Goal: Contribute content: Contribute content

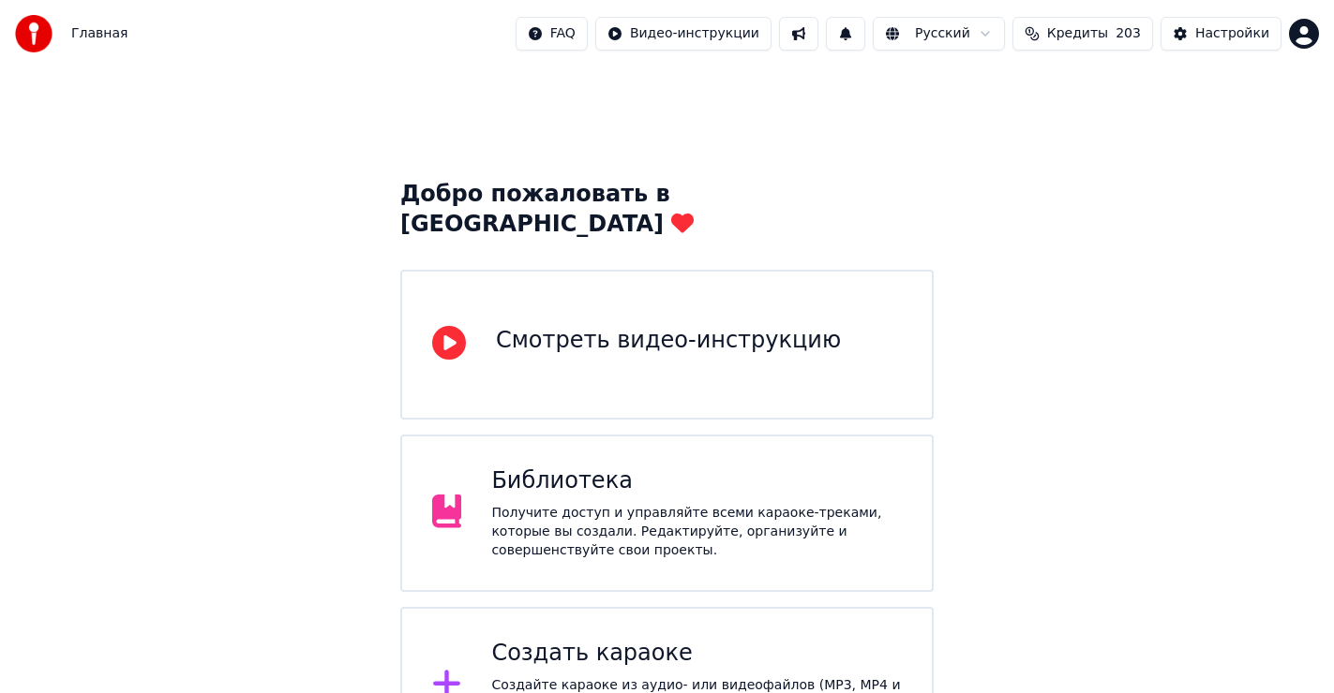
click at [618, 639] on div "Создать караоке" at bounding box center [696, 654] width 410 height 30
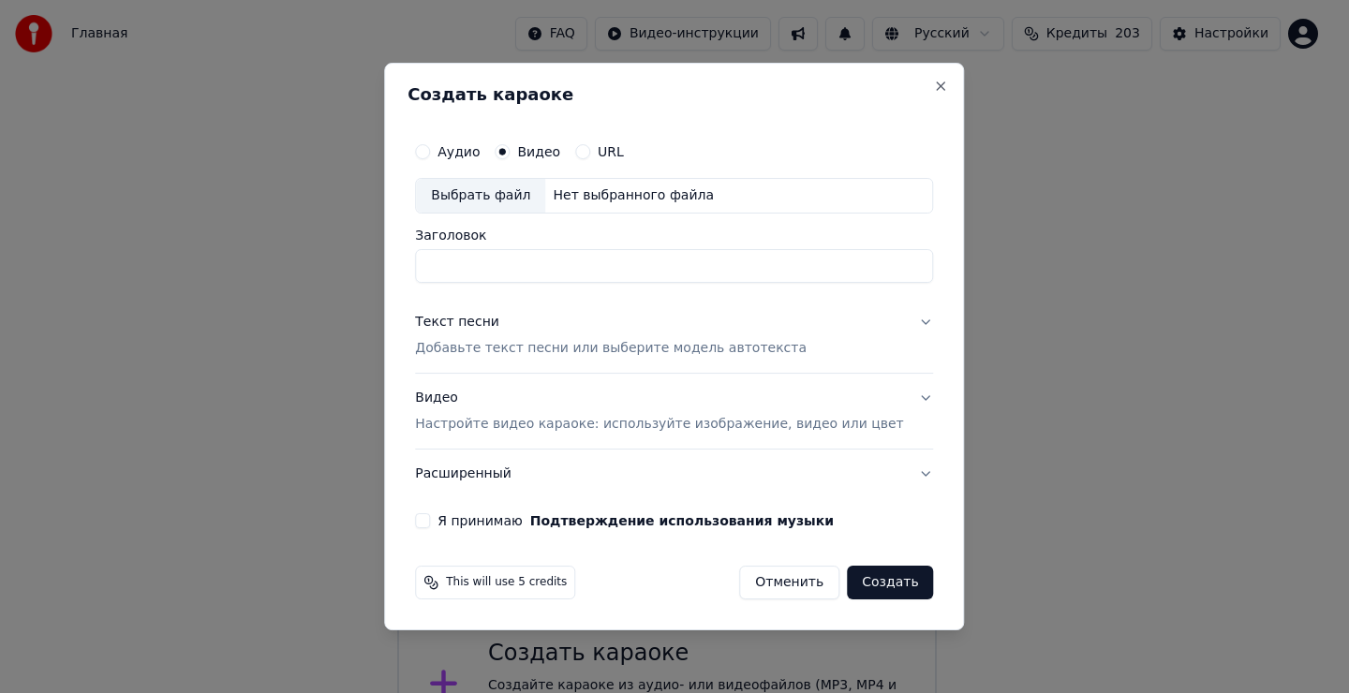
click at [492, 196] on div "Выбрать файл" at bounding box center [480, 196] width 129 height 34
type input "**********"
click at [492, 322] on div "Текст песни" at bounding box center [457, 322] width 84 height 19
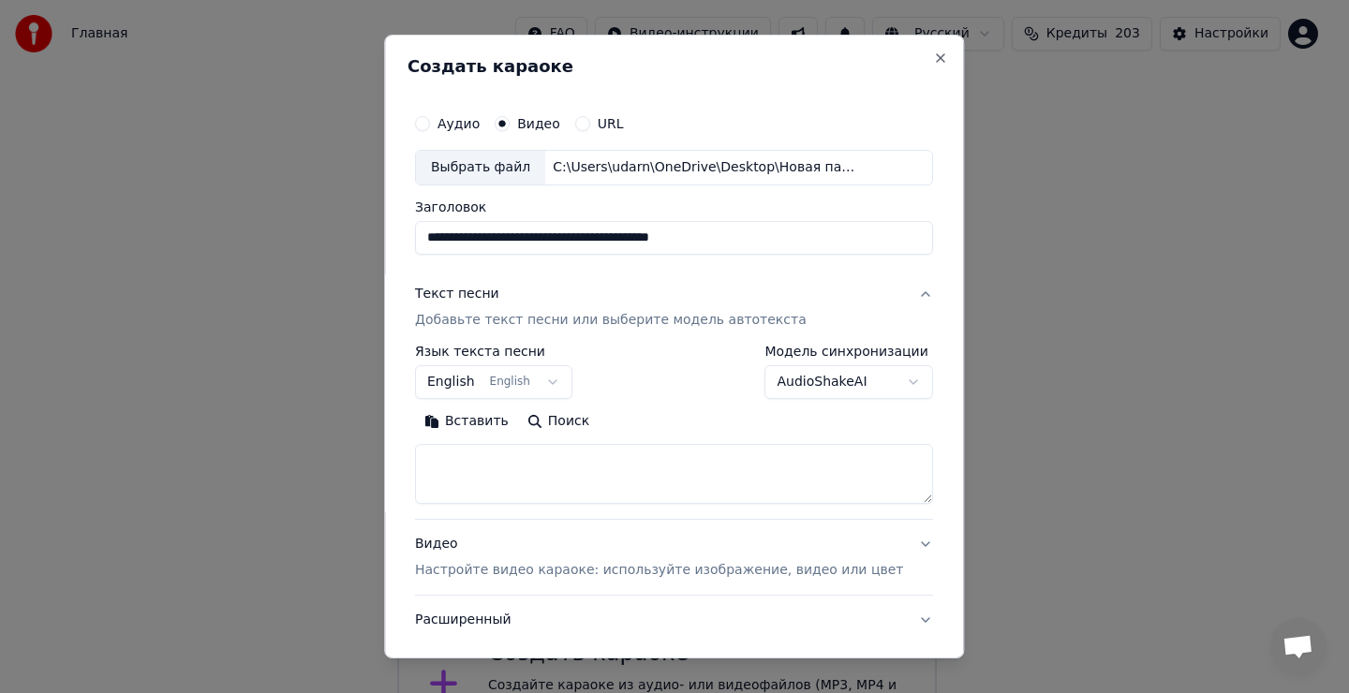
click at [486, 484] on textarea at bounding box center [674, 474] width 518 height 60
click at [482, 475] on textarea at bounding box center [674, 474] width 518 height 60
click at [487, 425] on button "Вставить" at bounding box center [466, 422] width 103 height 30
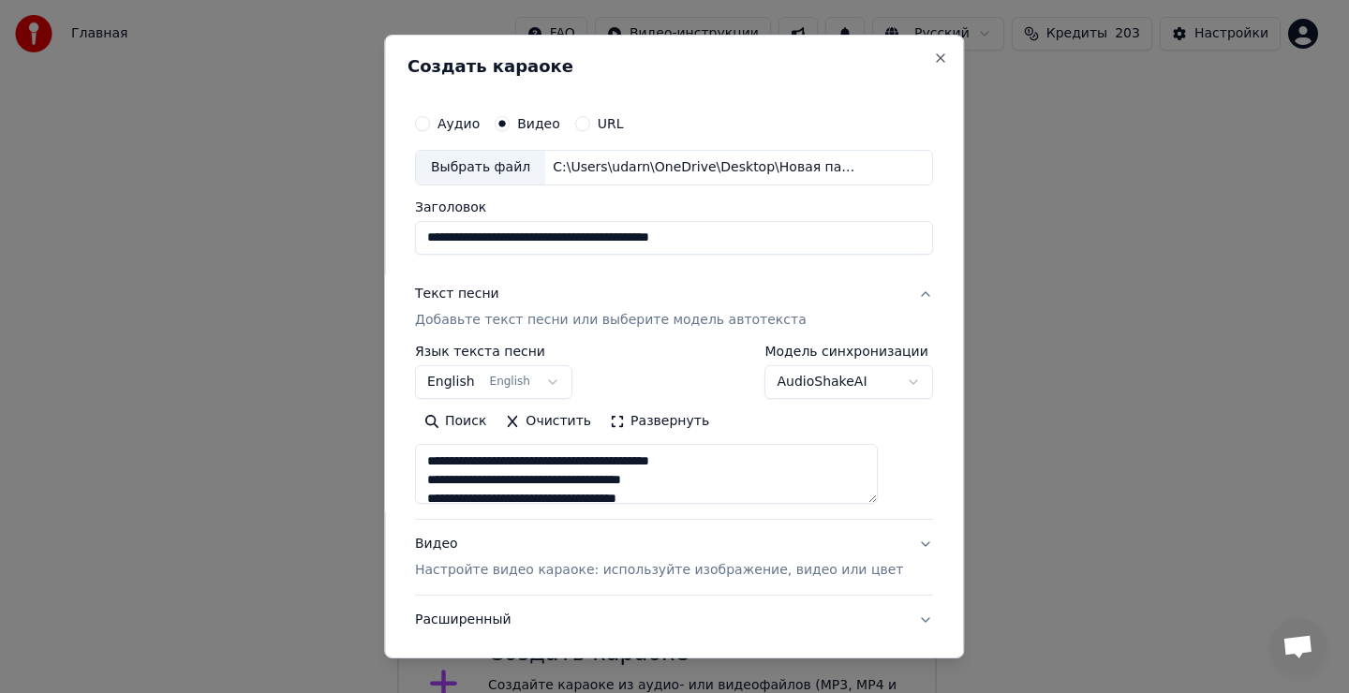
click at [485, 371] on button "English English" at bounding box center [493, 382] width 157 height 34
type textarea "**********"
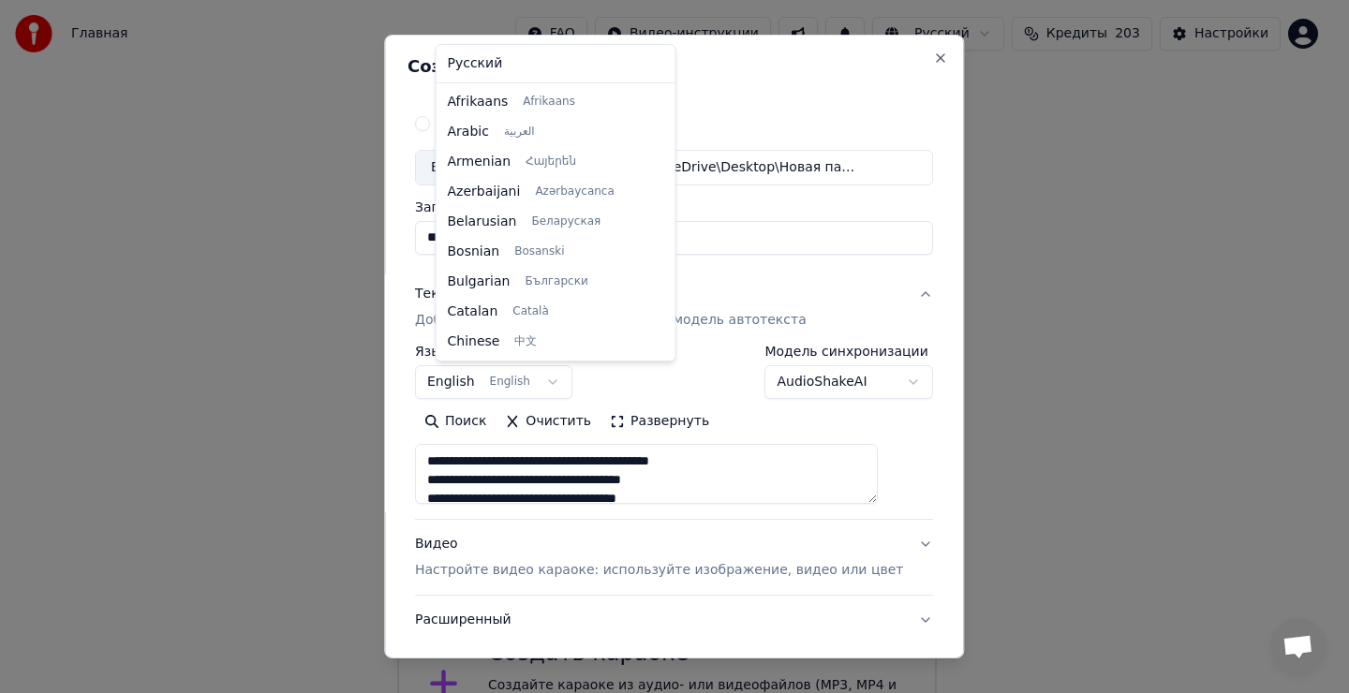
scroll to position [150, 0]
select select "**"
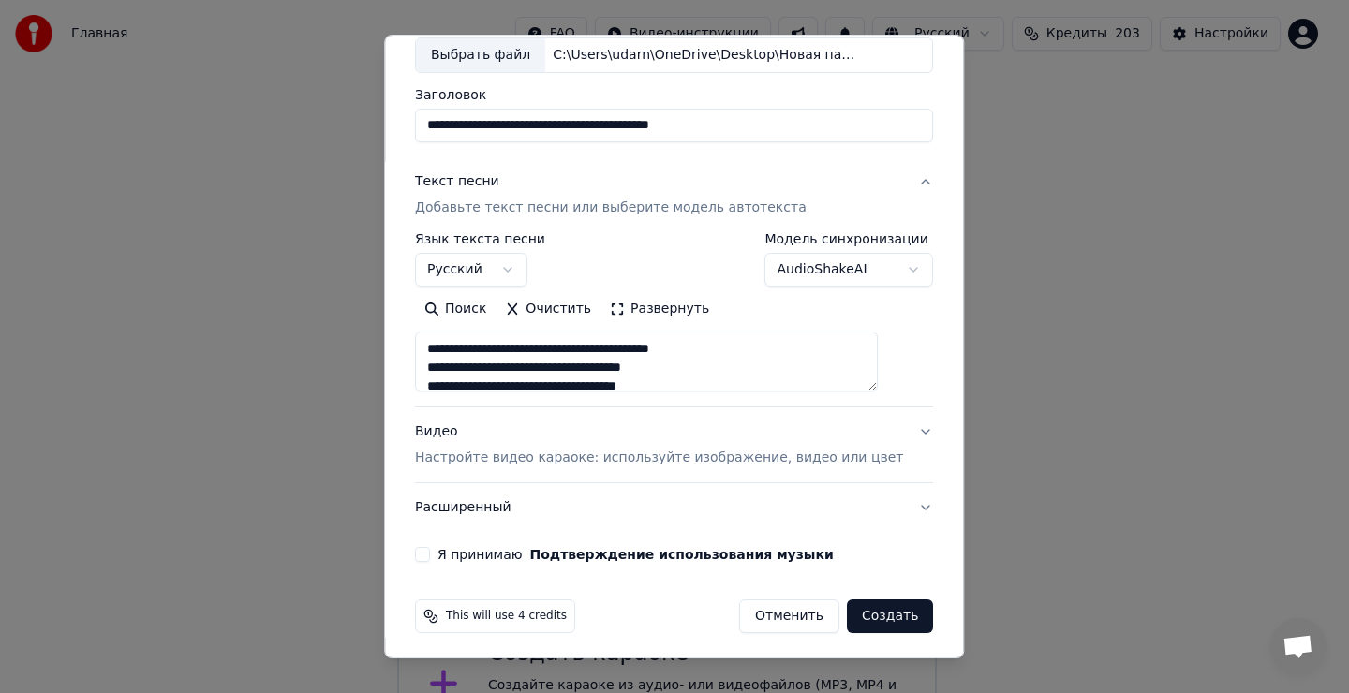
scroll to position [118, 0]
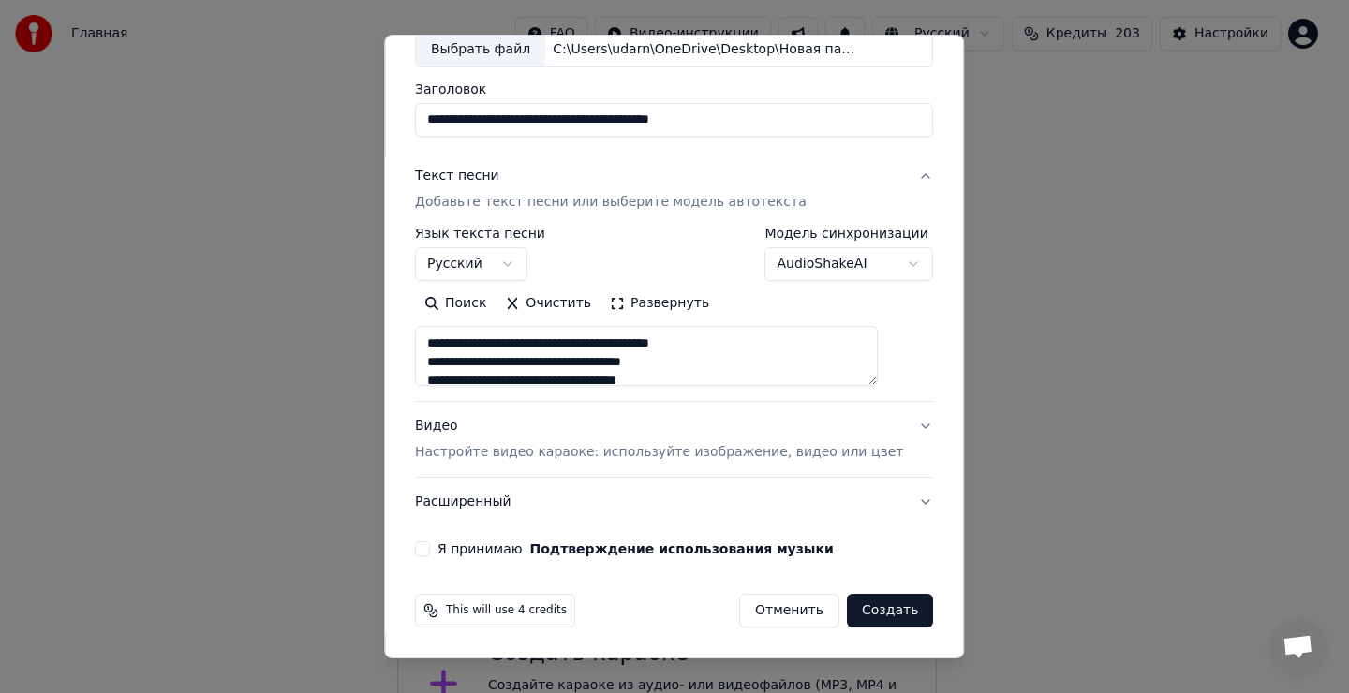
click at [430, 548] on button "Я принимаю Подтверждение использования музыки" at bounding box center [422, 549] width 15 height 15
click at [868, 615] on button "Создать" at bounding box center [890, 611] width 86 height 34
type textarea "**********"
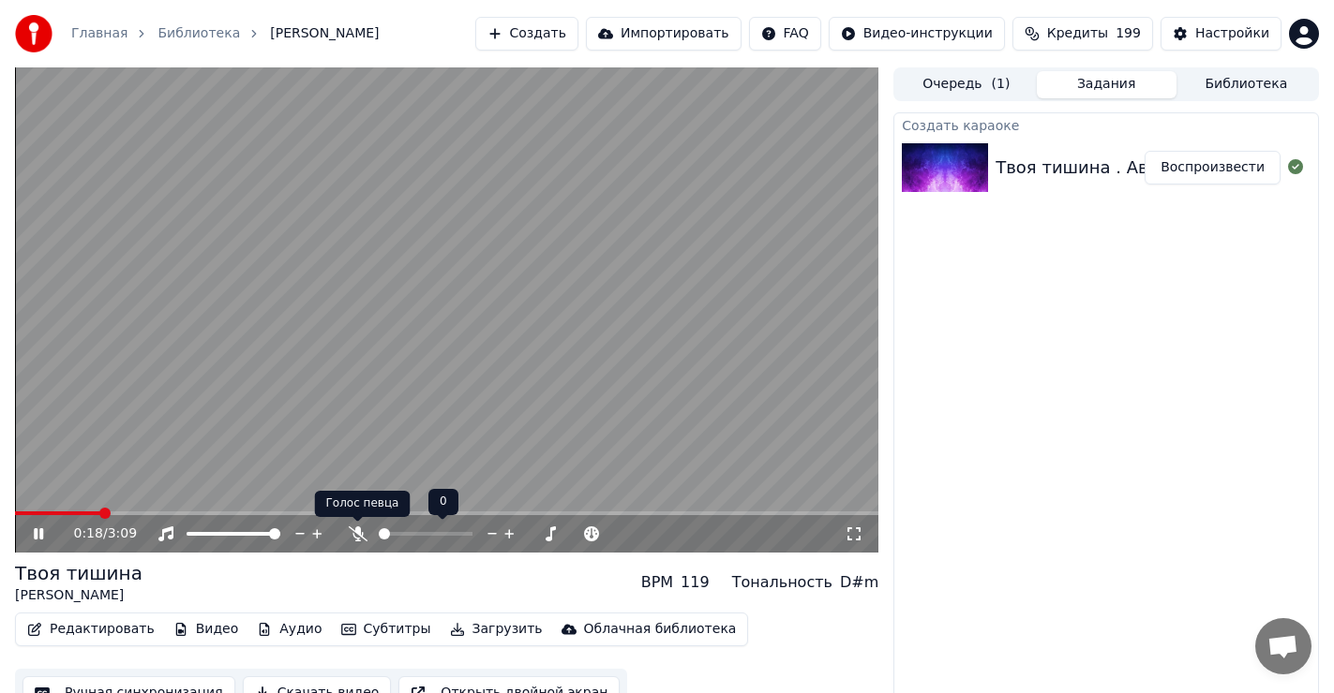
click at [354, 530] on icon at bounding box center [358, 534] width 19 height 15
click at [352, 531] on icon at bounding box center [358, 534] width 19 height 15
click at [28, 514] on span at bounding box center [33, 513] width 11 height 11
click at [40, 534] on icon at bounding box center [38, 534] width 9 height 11
click at [15, 514] on span at bounding box center [20, 513] width 11 height 11
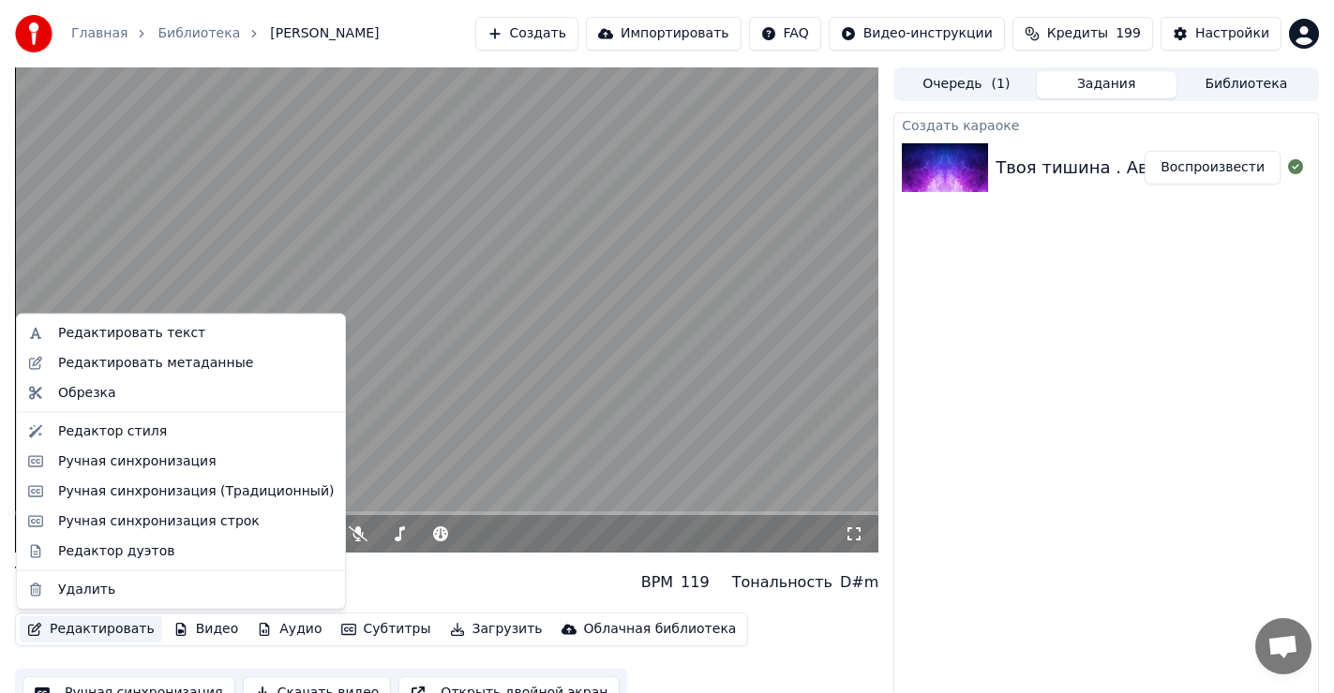
click at [98, 625] on button "Редактировать" at bounding box center [91, 630] width 142 height 26
click at [402, 588] on div "Твоя тишина [PERSON_NAME] BPM 119 Тональность D#m" at bounding box center [446, 582] width 863 height 45
click at [82, 633] on button "Редактировать" at bounding box center [91, 630] width 142 height 26
click at [95, 330] on div "Редактировать текст" at bounding box center [131, 333] width 147 height 19
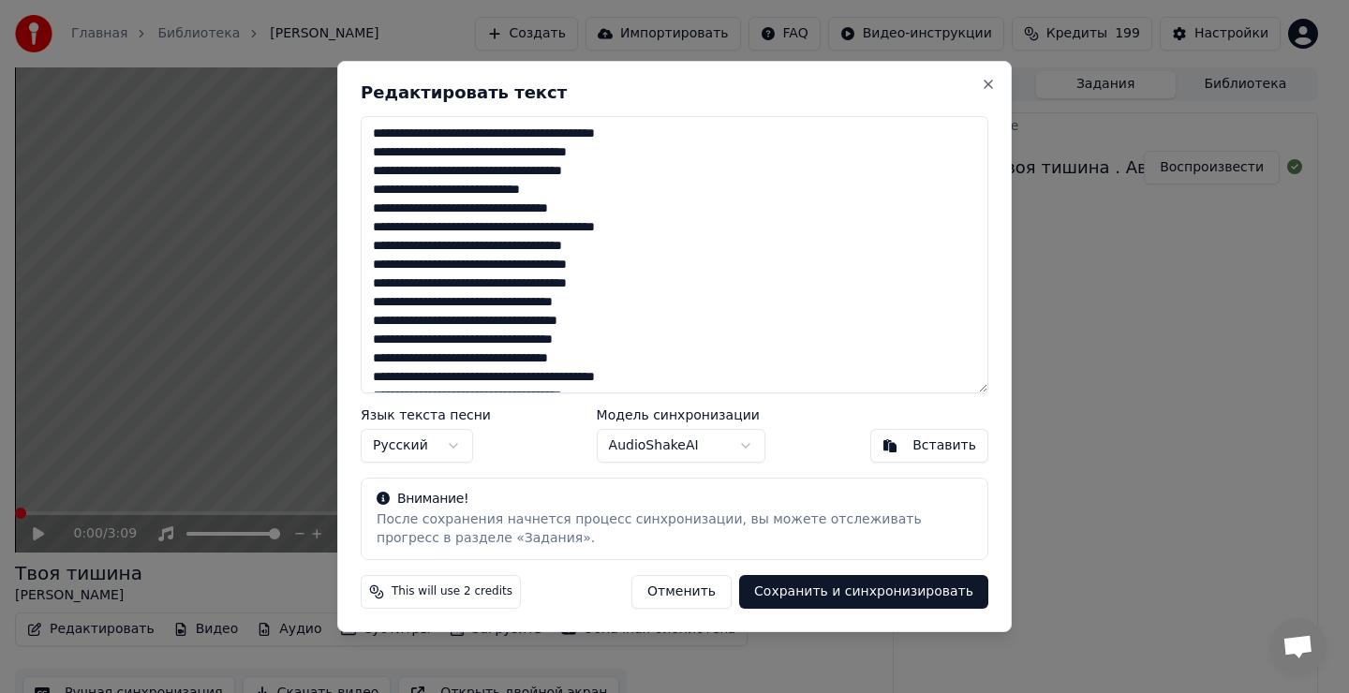
click at [582, 192] on textarea "**********" at bounding box center [675, 254] width 628 height 277
click at [644, 288] on textarea "**********" at bounding box center [675, 254] width 628 height 277
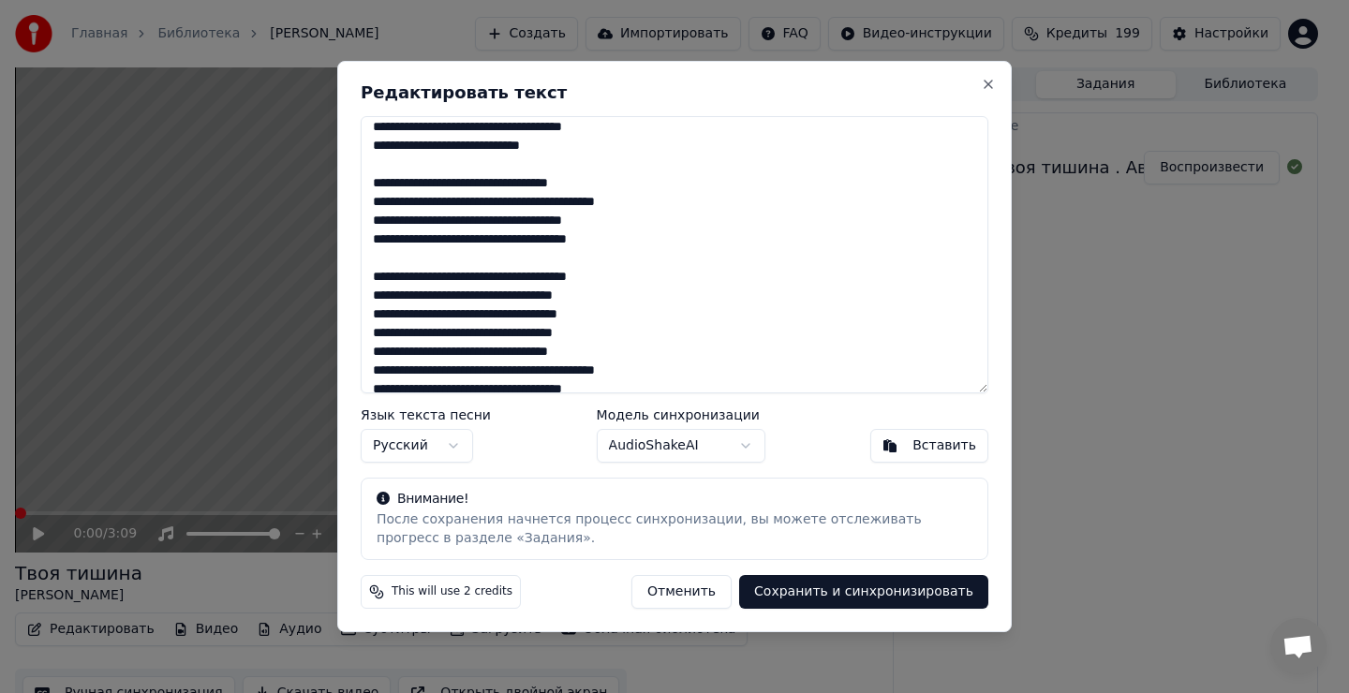
scroll to position [94, 0]
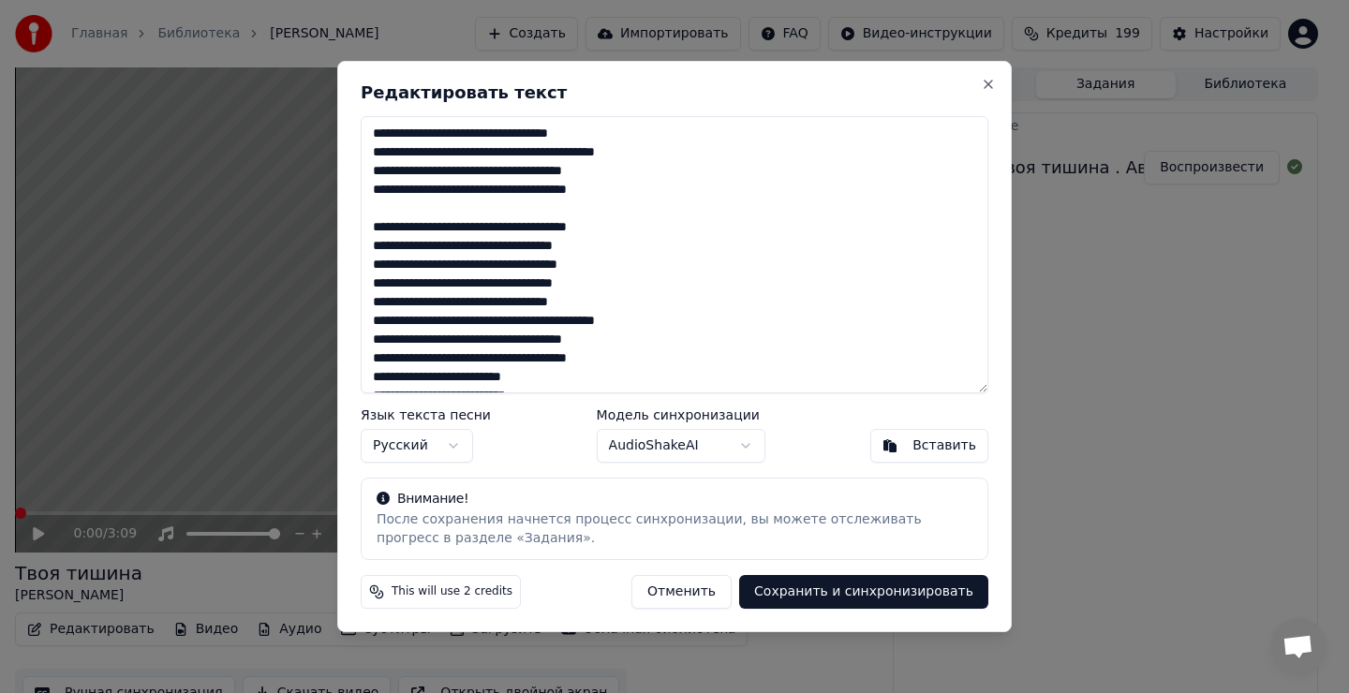
click at [624, 285] on textarea "**********" at bounding box center [675, 254] width 628 height 277
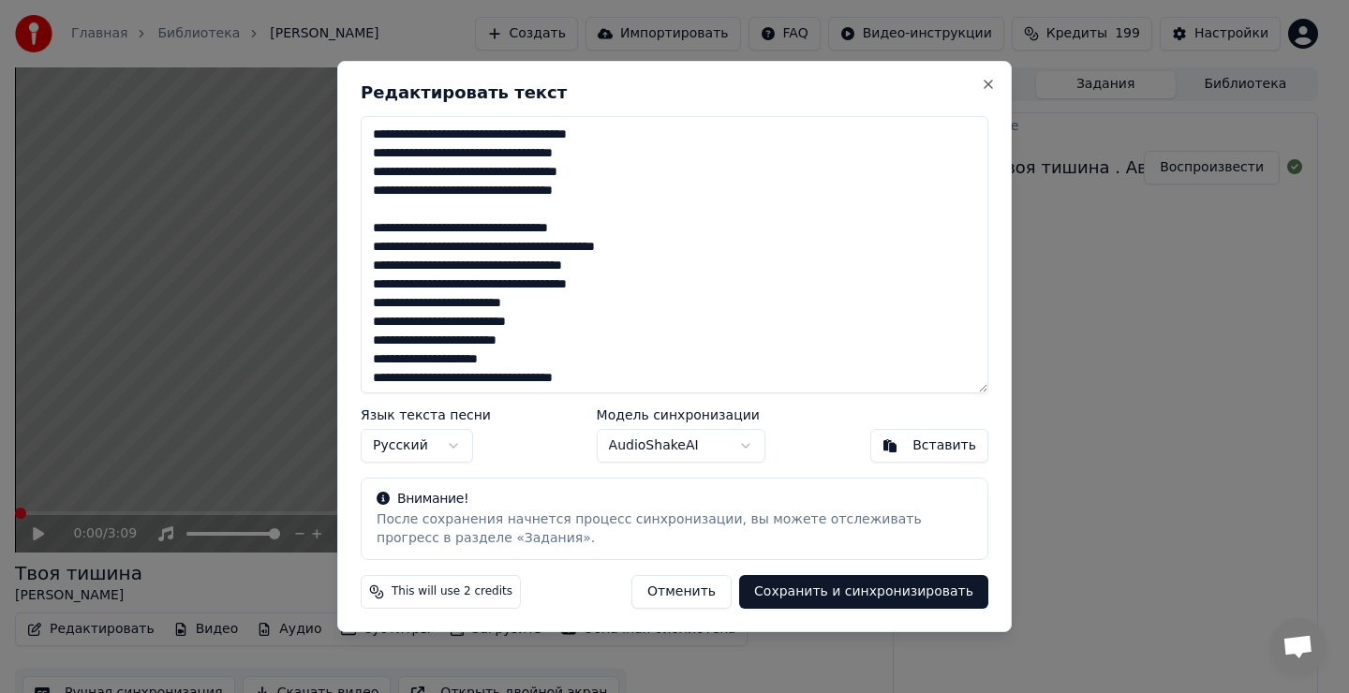
scroll to position [187, 0]
click at [649, 283] on textarea "**********" at bounding box center [675, 254] width 628 height 277
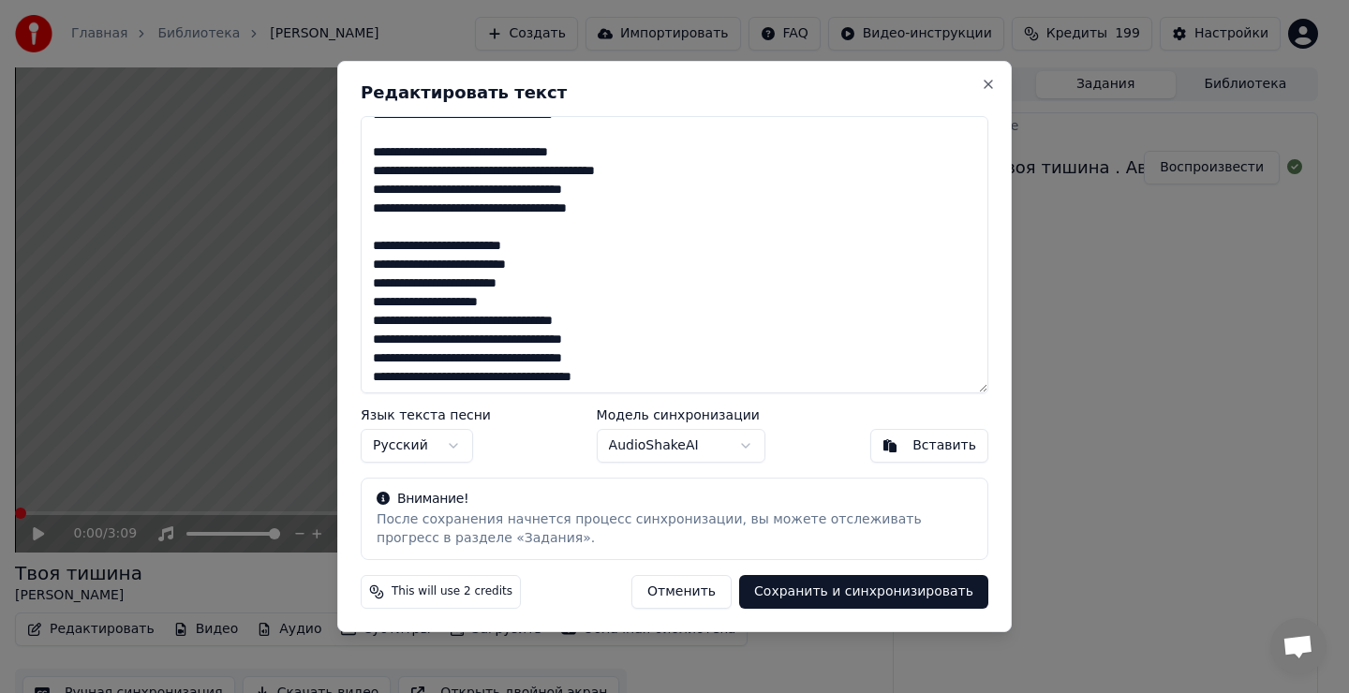
scroll to position [264, 0]
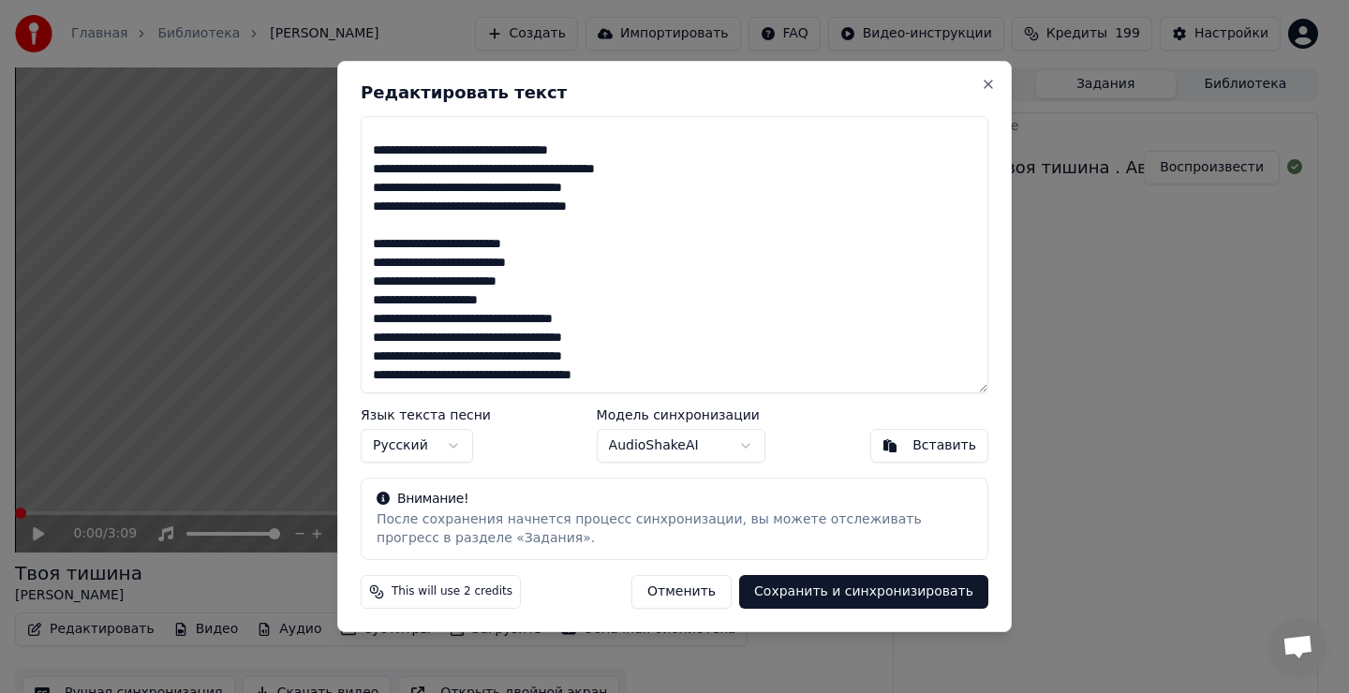
drag, startPoint x: 555, startPoint y: 300, endPoint x: 565, endPoint y: 300, distance: 10.3
click at [558, 301] on textarea "**********" at bounding box center [675, 254] width 628 height 277
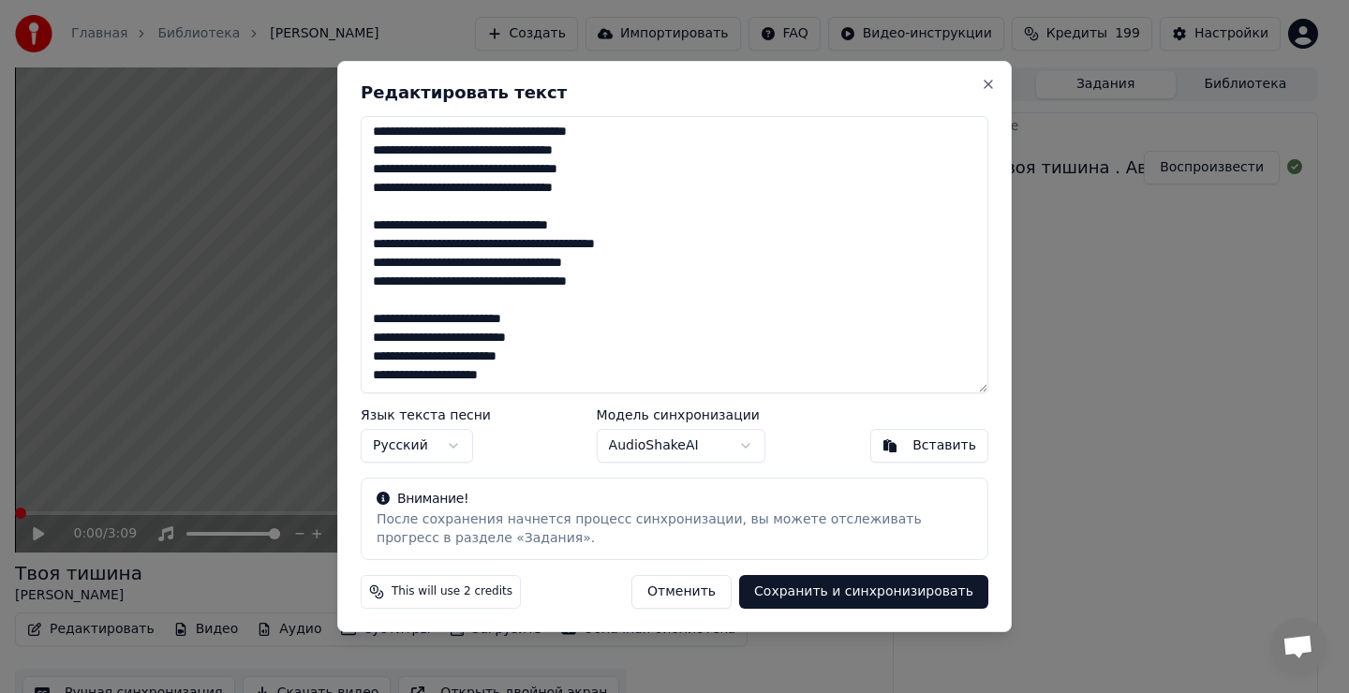
scroll to position [189, 0]
drag, startPoint x: 372, startPoint y: 281, endPoint x: 523, endPoint y: 286, distance: 150.9
click at [523, 286] on textarea "**********" at bounding box center [675, 254] width 628 height 277
type textarea "**********"
click at [878, 589] on button "Сохранить и синхронизировать" at bounding box center [863, 592] width 249 height 34
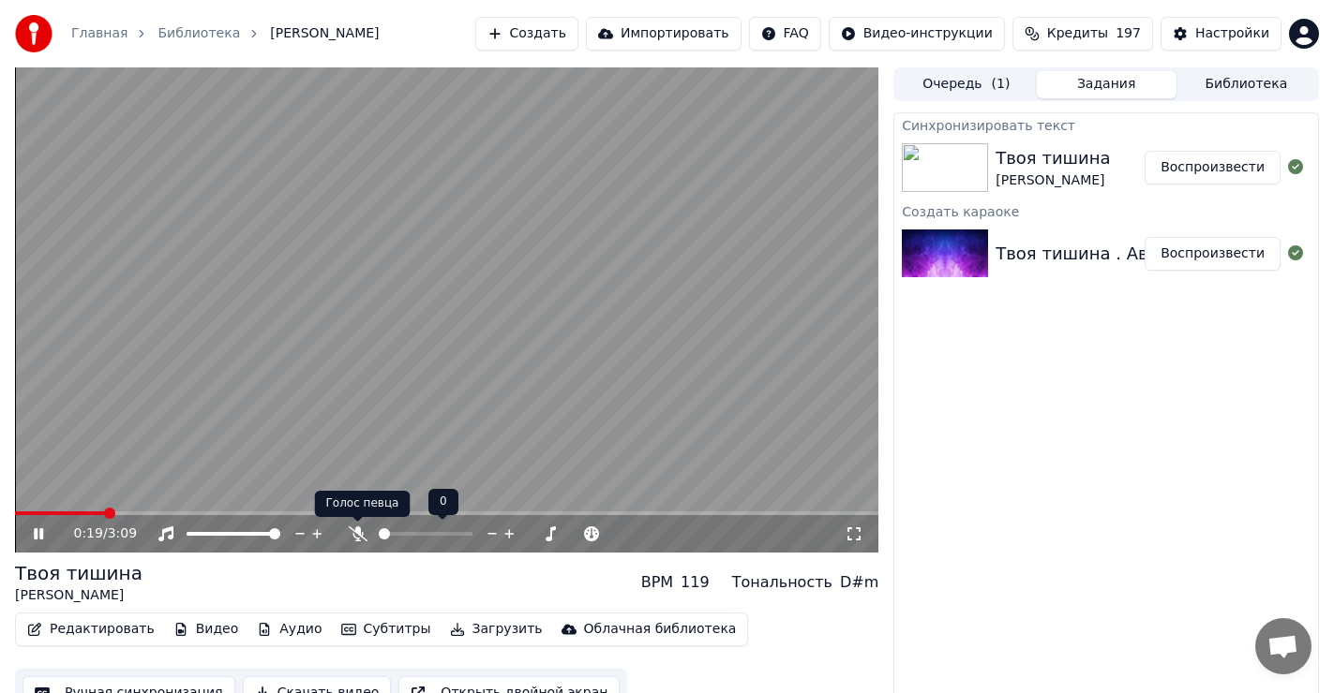
click at [357, 534] on icon at bounding box center [357, 534] width 19 height 15
click at [357, 530] on icon at bounding box center [357, 534] width 10 height 15
click at [349, 531] on icon at bounding box center [358, 534] width 19 height 15
click at [360, 527] on icon at bounding box center [358, 534] width 19 height 15
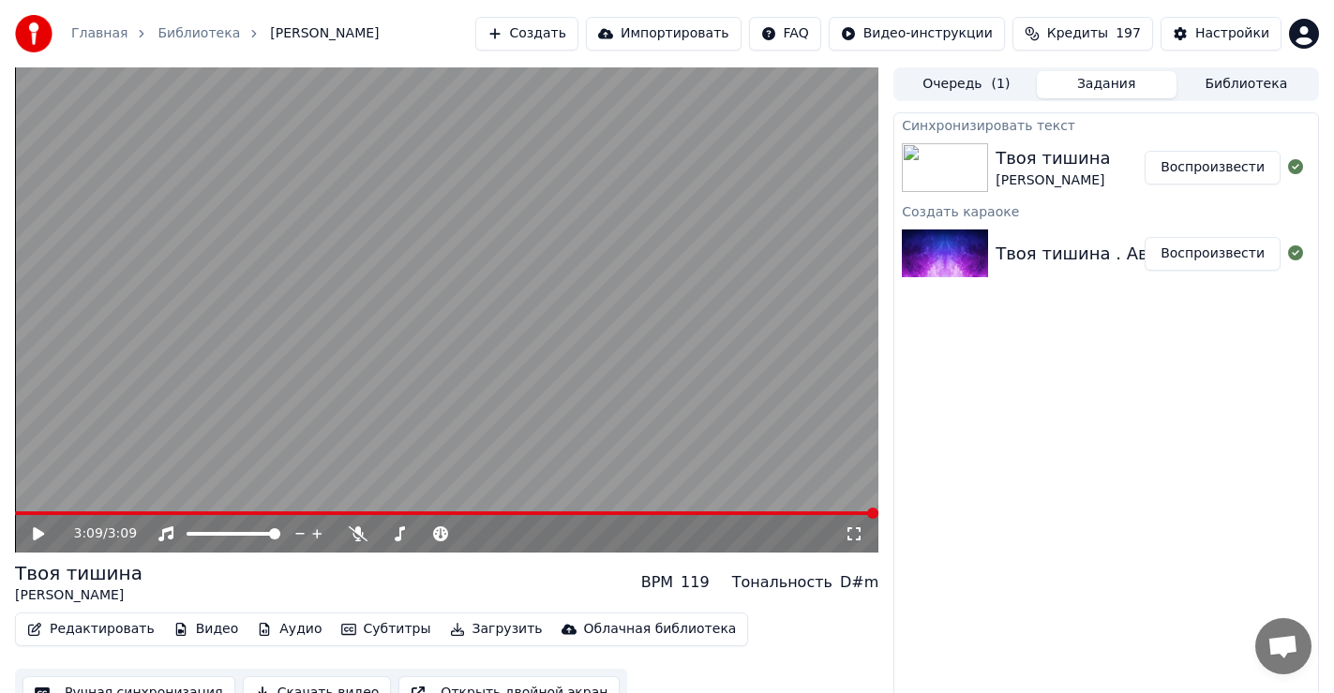
click at [41, 537] on icon at bounding box center [38, 534] width 11 height 13
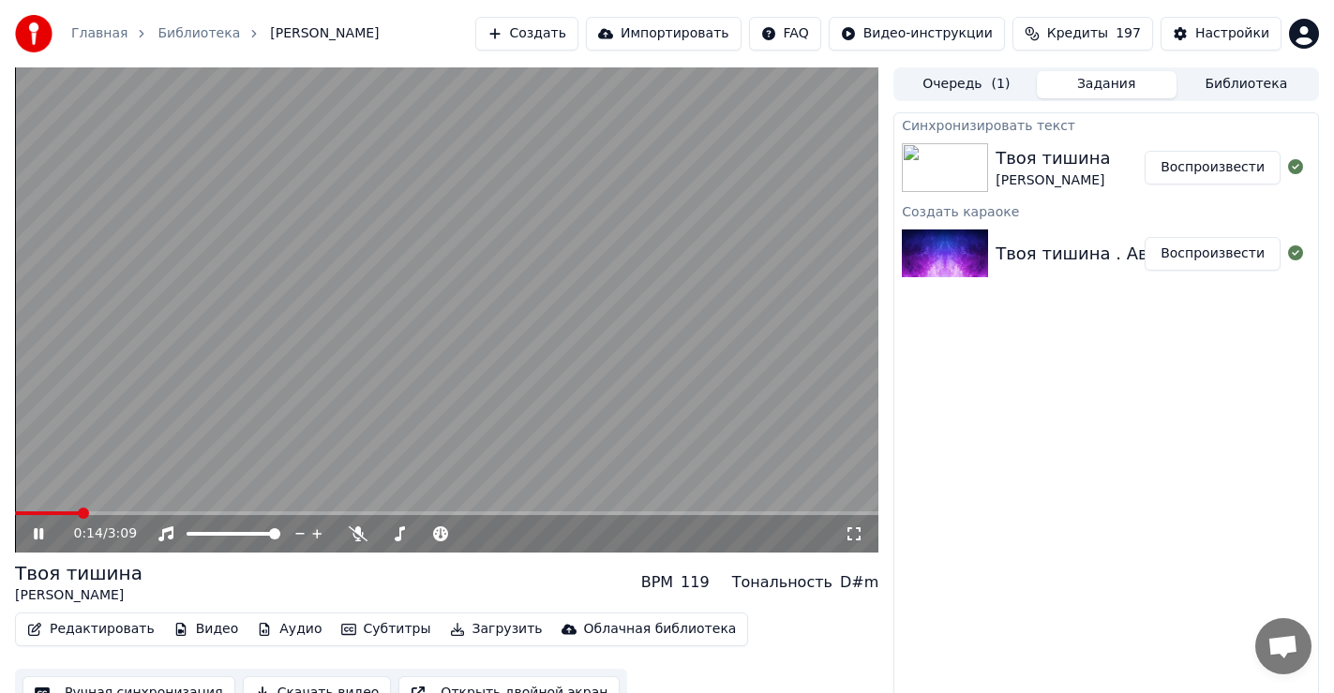
click at [80, 514] on span at bounding box center [446, 514] width 863 height 4
click at [358, 529] on icon at bounding box center [357, 534] width 19 height 15
click at [15, 514] on span at bounding box center [20, 513] width 11 height 11
click at [35, 532] on icon at bounding box center [38, 534] width 9 height 11
click at [15, 517] on span at bounding box center [20, 513] width 11 height 11
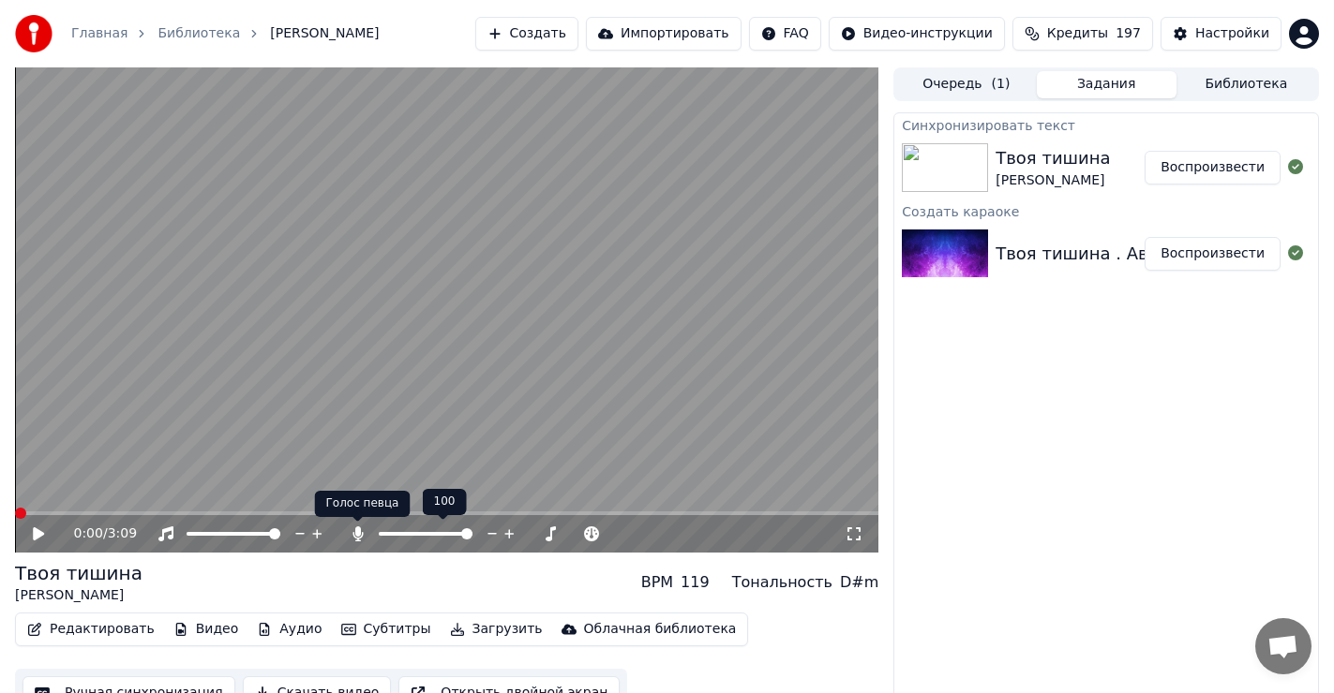
click at [359, 532] on icon at bounding box center [357, 534] width 10 height 15
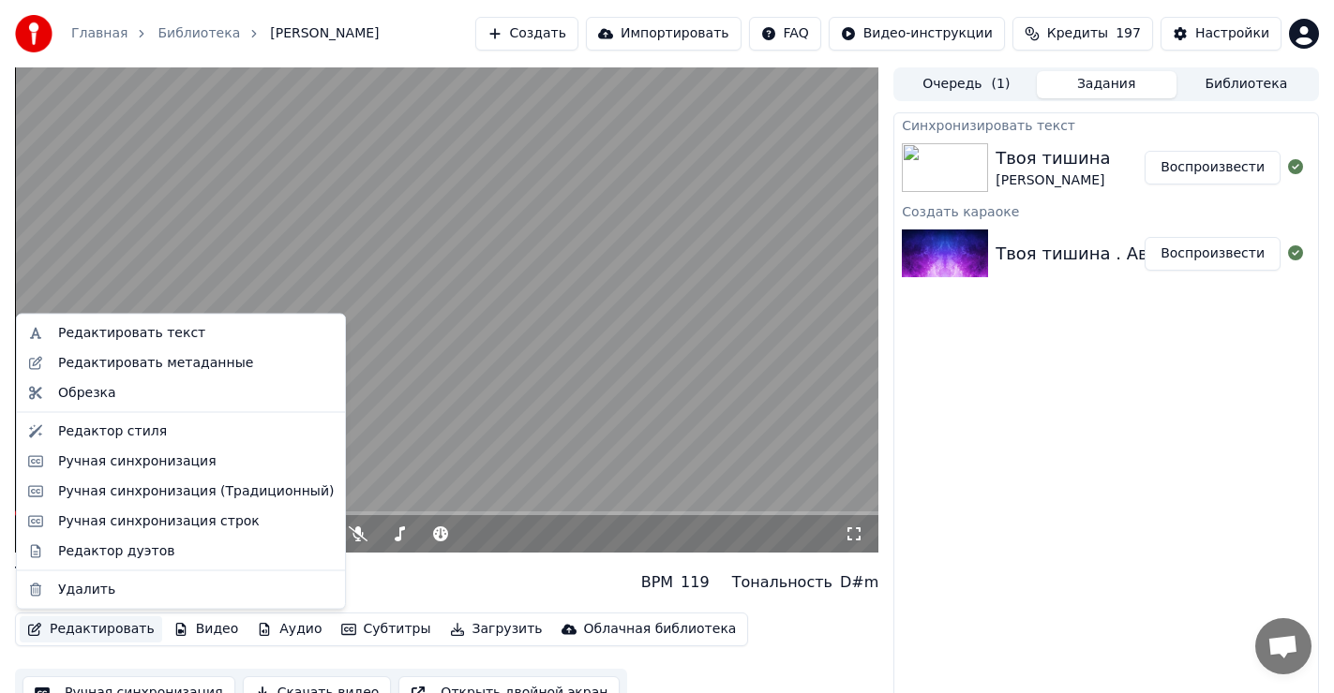
click at [113, 627] on button "Редактировать" at bounding box center [91, 630] width 142 height 26
click at [165, 334] on div "Редактировать текст" at bounding box center [131, 333] width 147 height 19
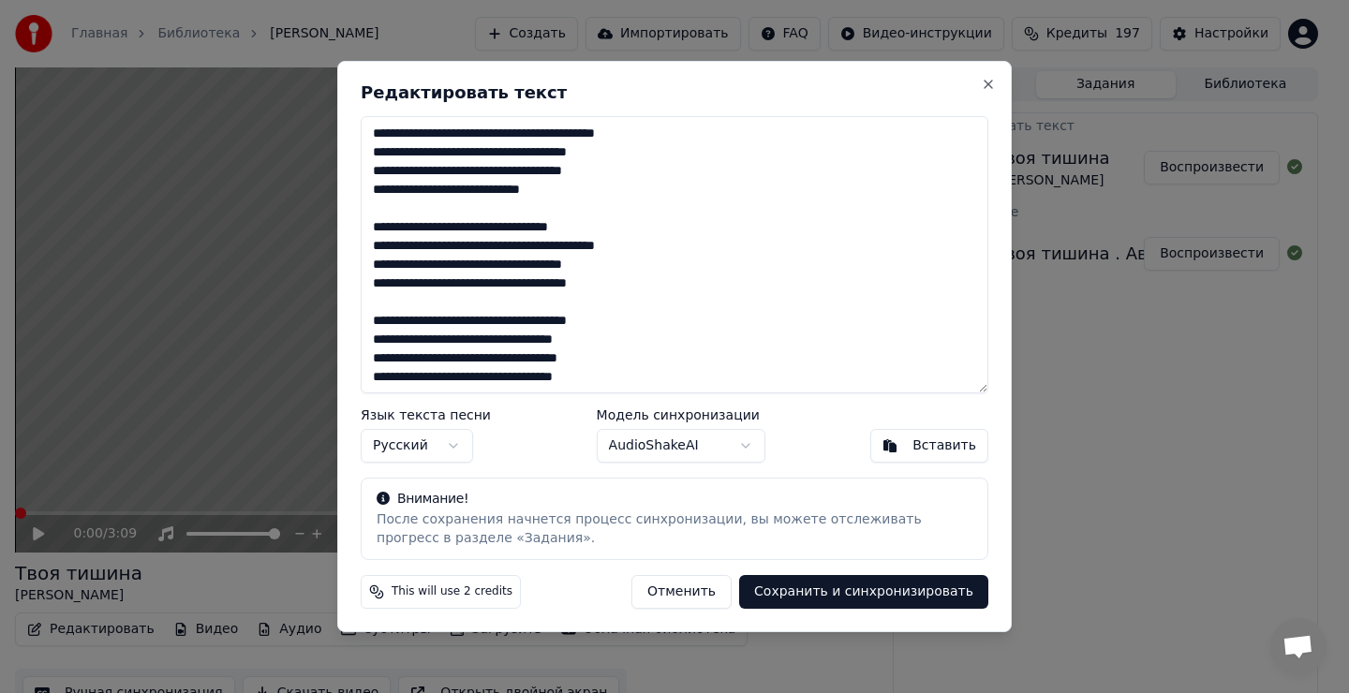
click at [744, 445] on body "Главная Библиотека Твоя тишина • [PERSON_NAME] Импортировать FAQ Видео-инструкц…" at bounding box center [667, 346] width 1334 height 693
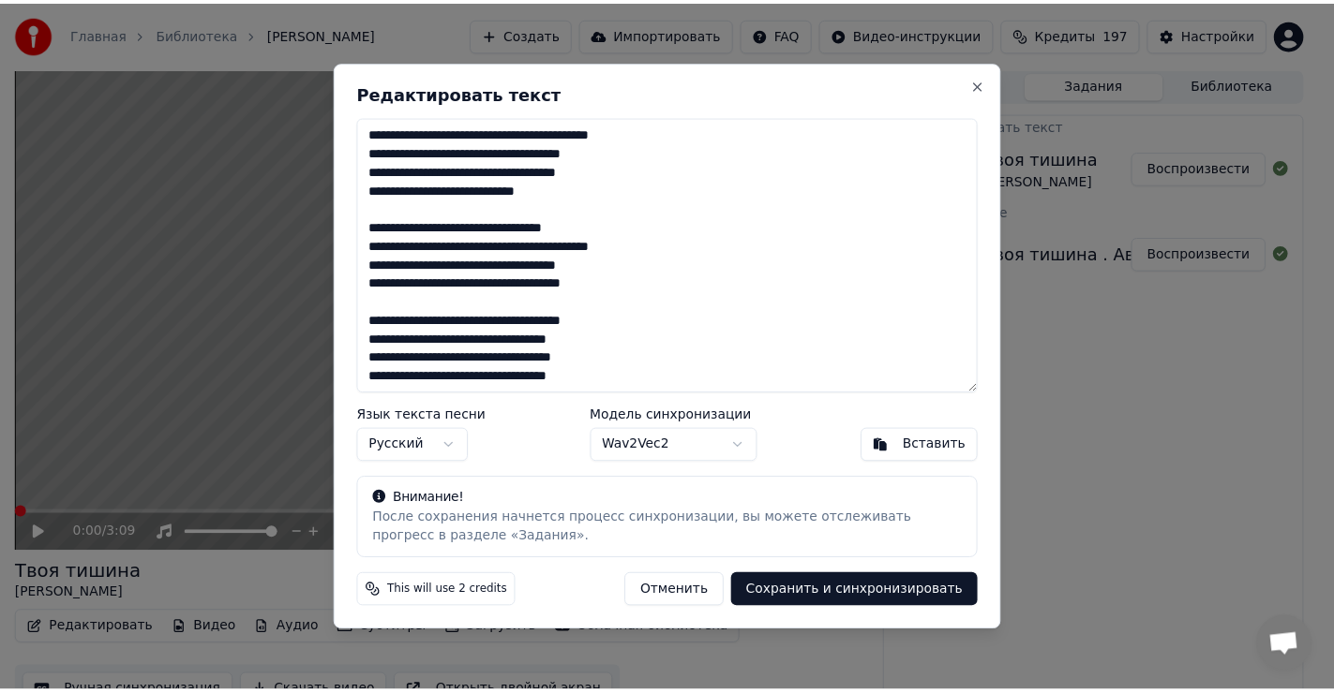
scroll to position [0, 0]
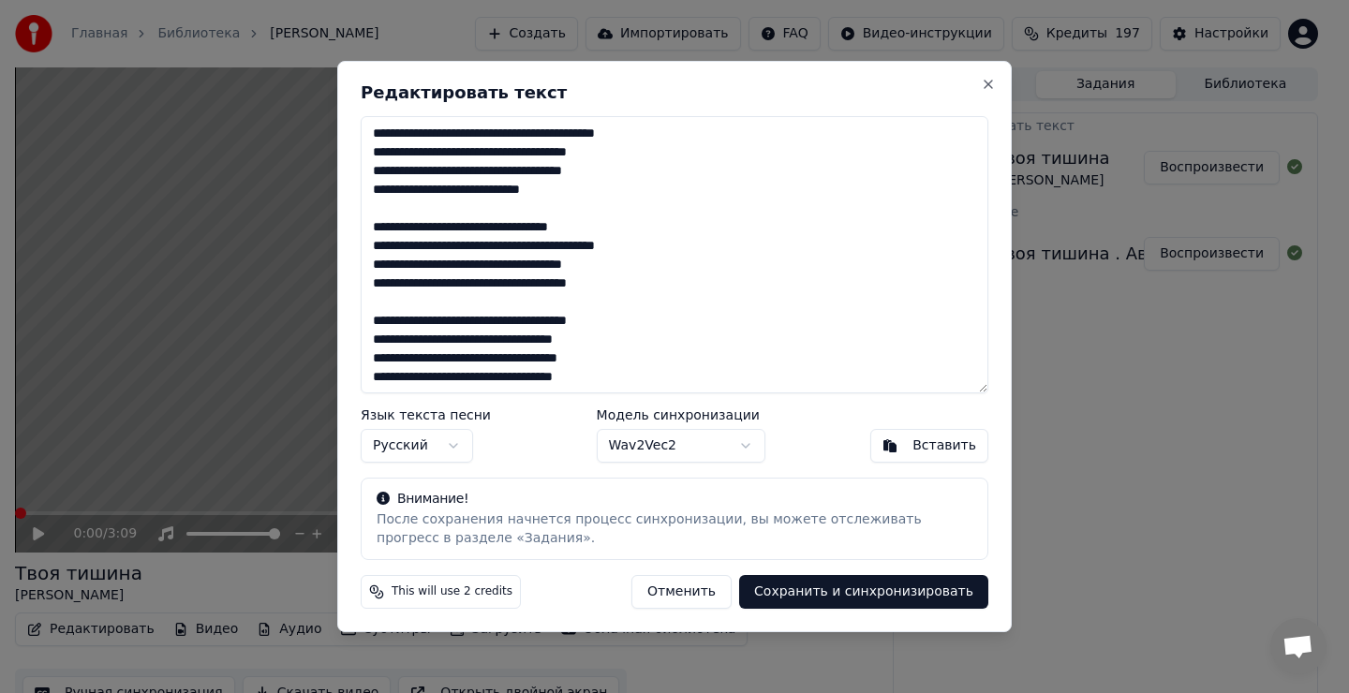
click at [910, 594] on button "Сохранить и синхронизировать" at bounding box center [863, 592] width 249 height 34
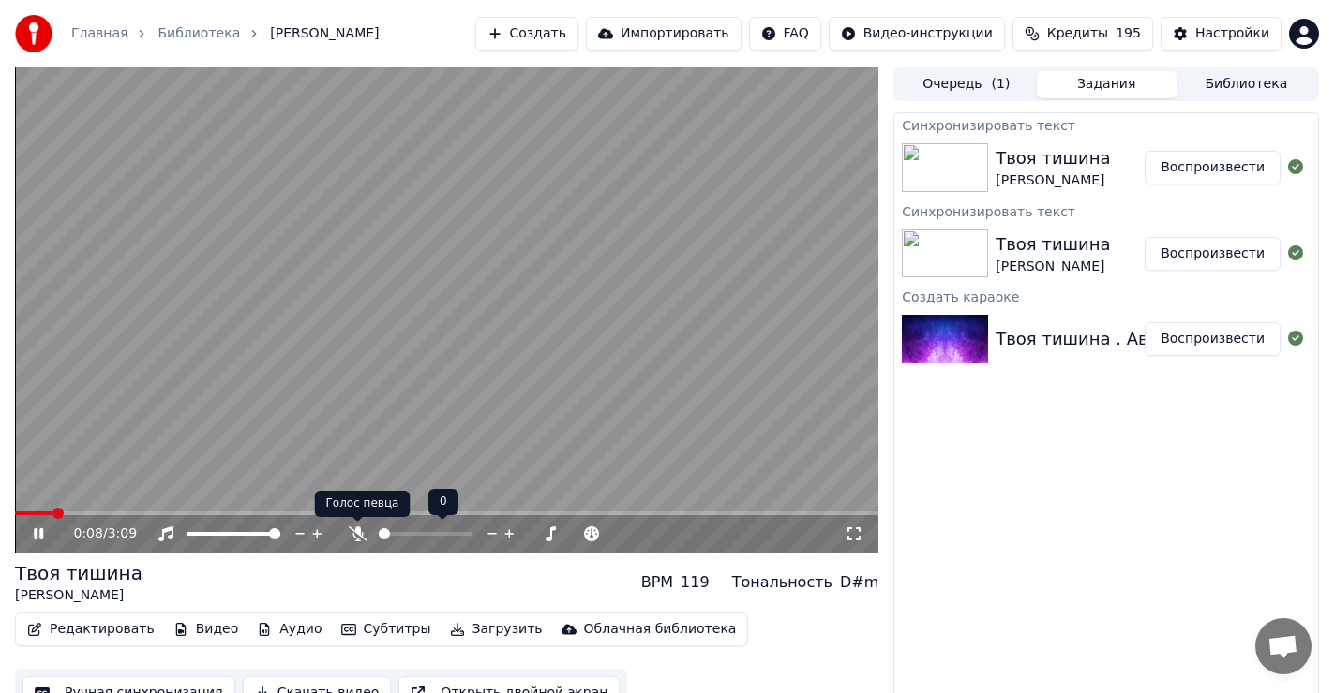
click at [358, 532] on icon at bounding box center [357, 534] width 19 height 15
click at [41, 530] on icon at bounding box center [38, 534] width 9 height 11
click at [15, 519] on span at bounding box center [20, 513] width 11 height 11
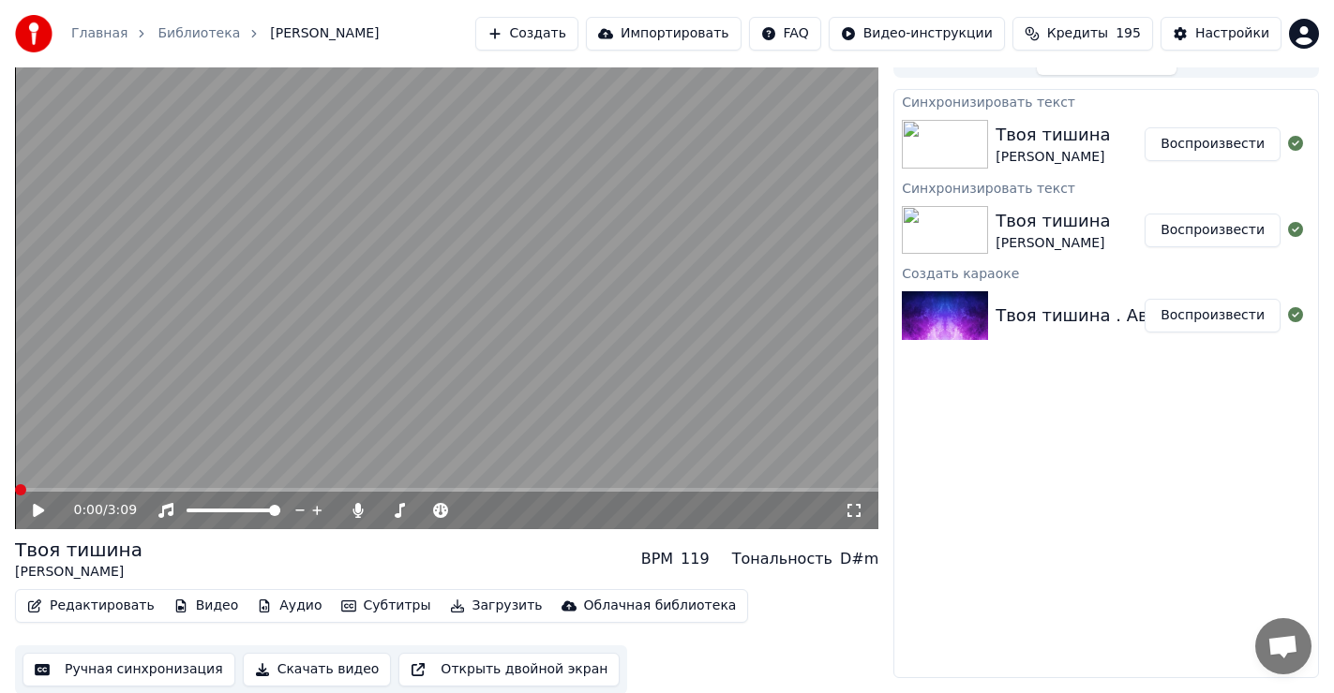
scroll to position [24, 0]
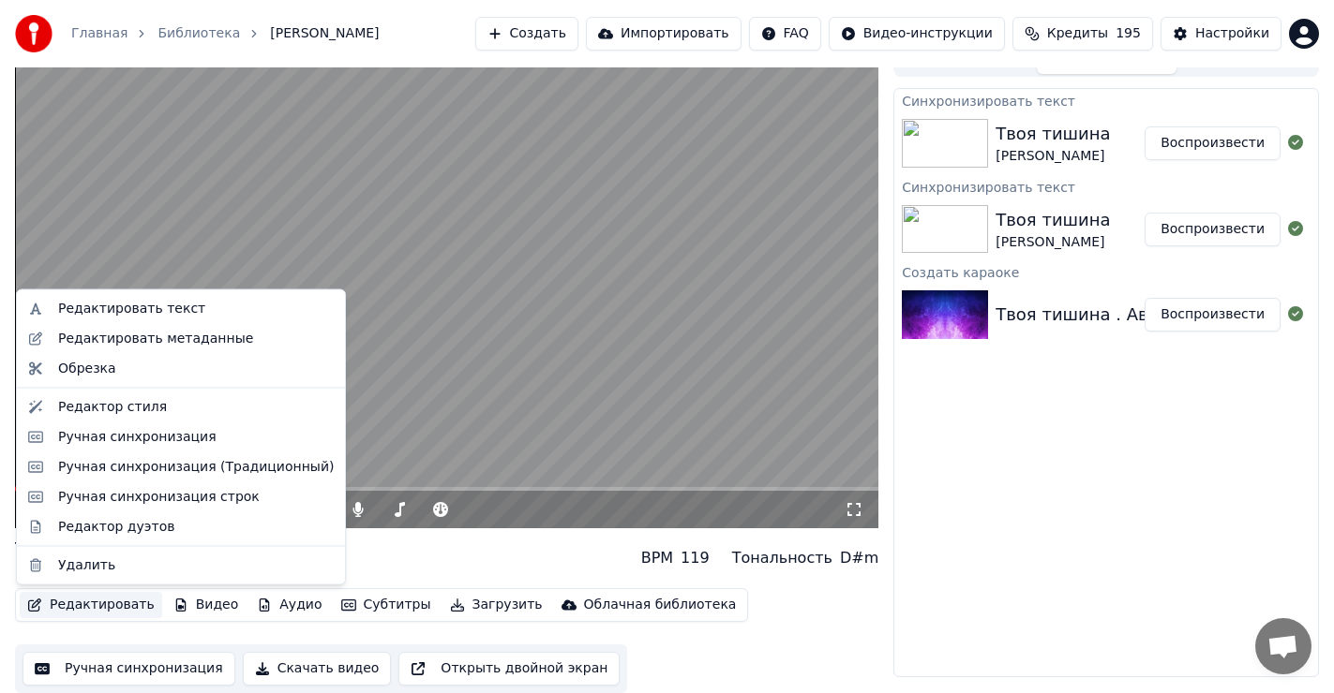
click at [111, 603] on button "Редактировать" at bounding box center [91, 605] width 142 height 26
click at [129, 529] on div "Редактор дуэтов" at bounding box center [116, 526] width 116 height 19
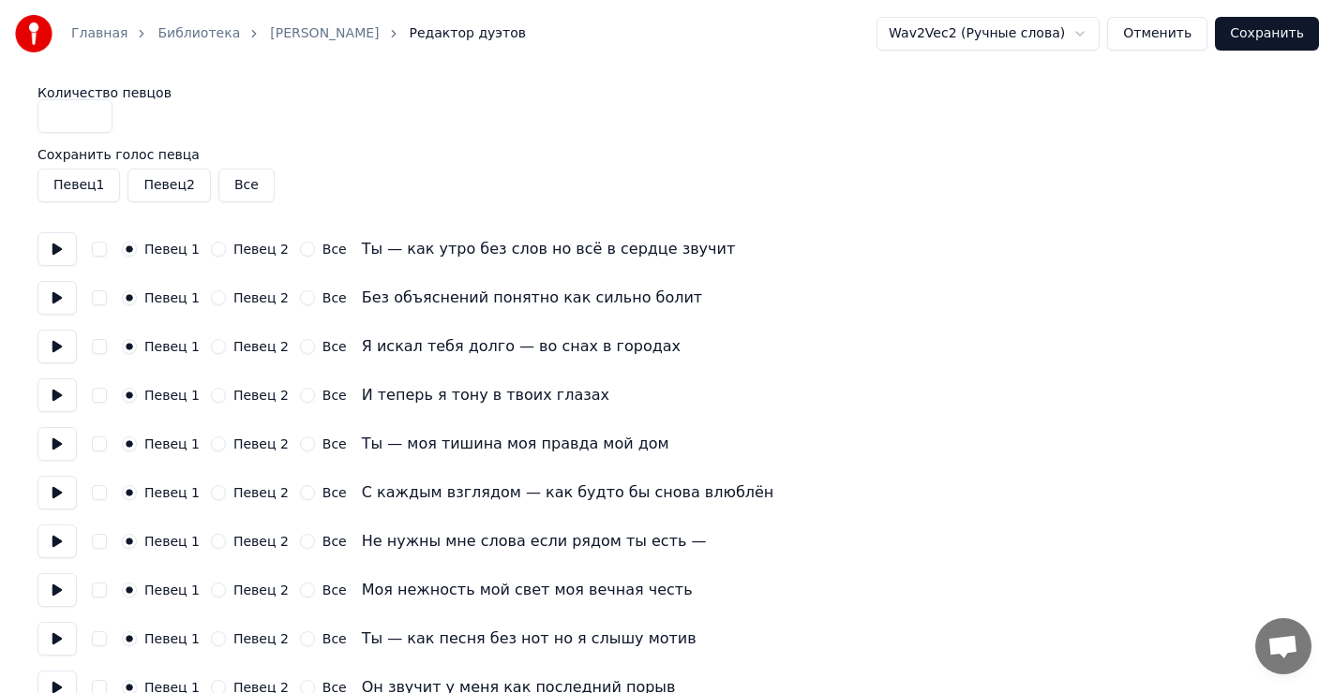
click at [1275, 33] on button "Сохранить" at bounding box center [1267, 34] width 104 height 34
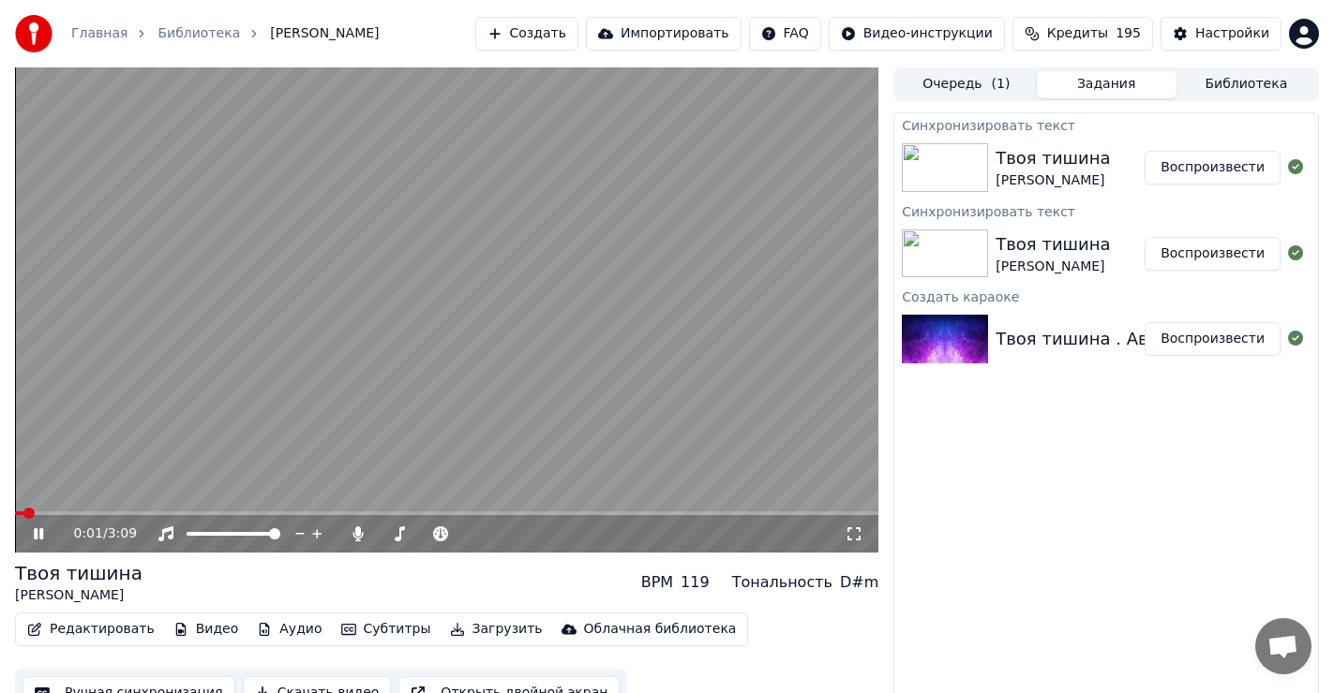
click at [90, 512] on span at bounding box center [446, 514] width 863 height 4
click at [128, 514] on span at bounding box center [446, 514] width 863 height 4
click at [37, 534] on icon at bounding box center [38, 534] width 9 height 11
click at [15, 514] on span at bounding box center [20, 513] width 11 height 11
click at [74, 634] on button "Редактировать" at bounding box center [91, 630] width 142 height 26
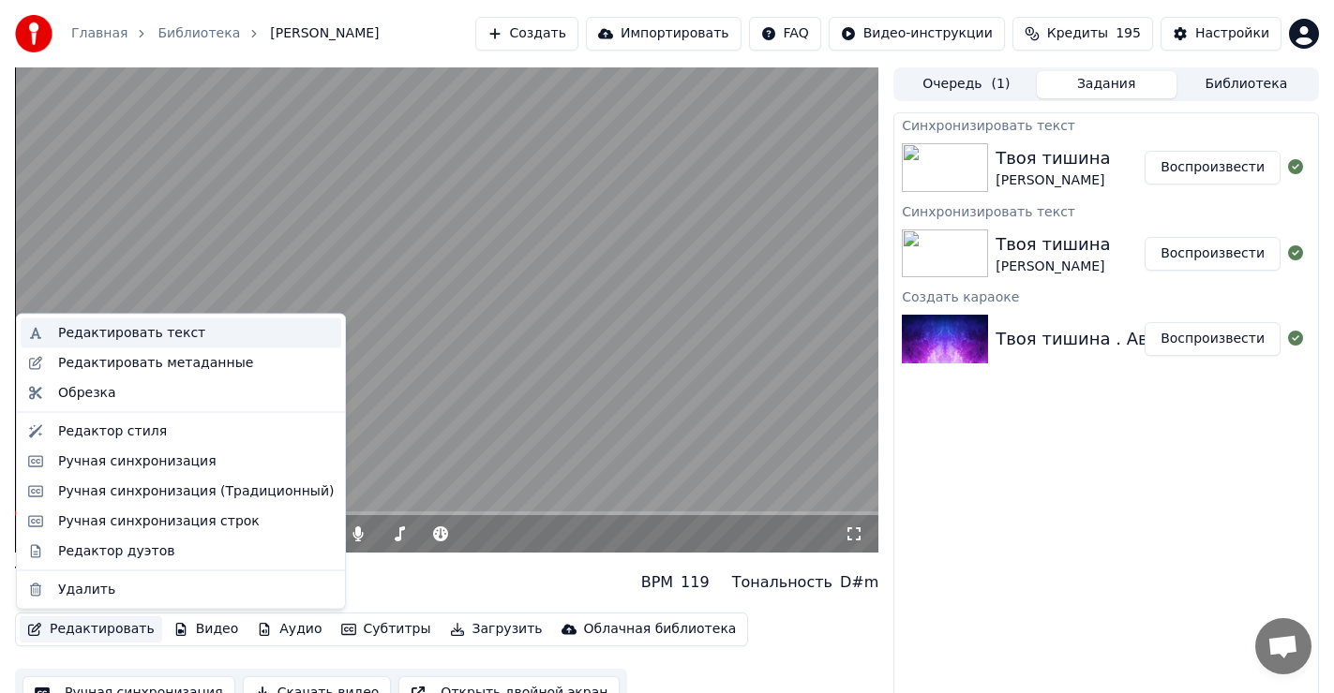
click at [142, 330] on div "Редактировать текст" at bounding box center [131, 333] width 147 height 19
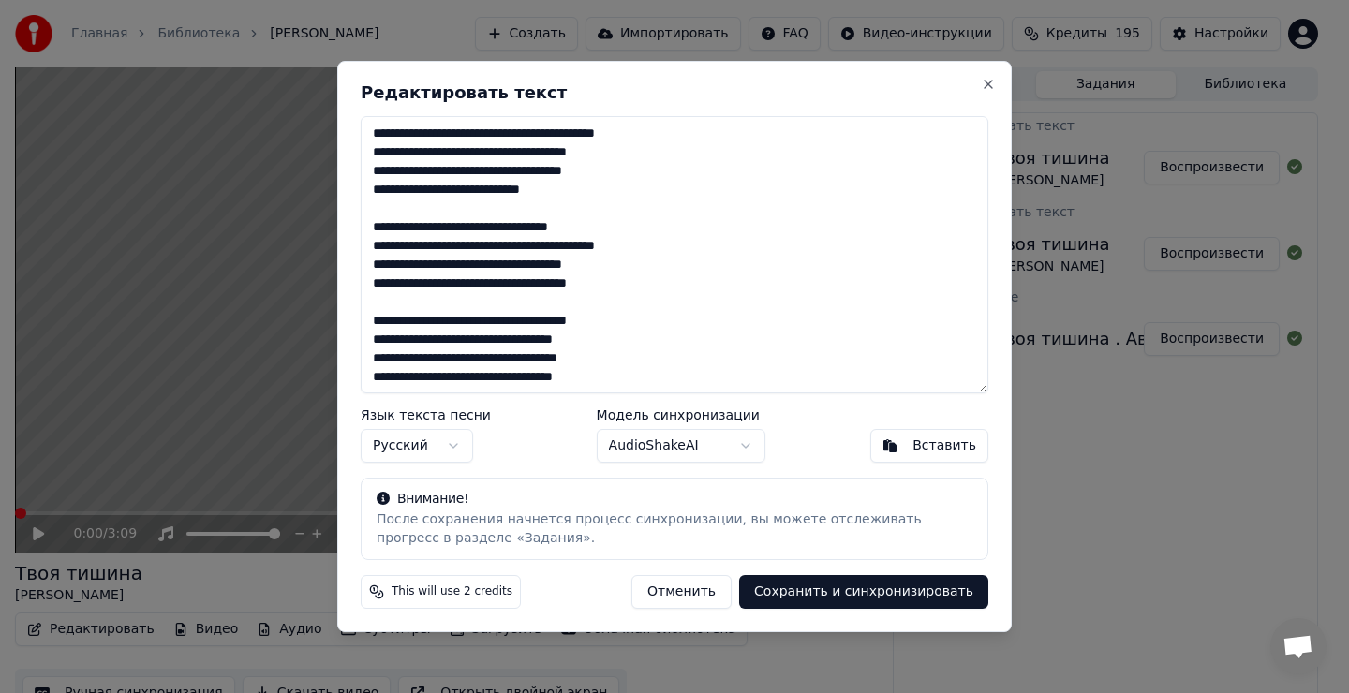
click at [852, 597] on button "Сохранить и синхронизировать" at bounding box center [863, 592] width 249 height 34
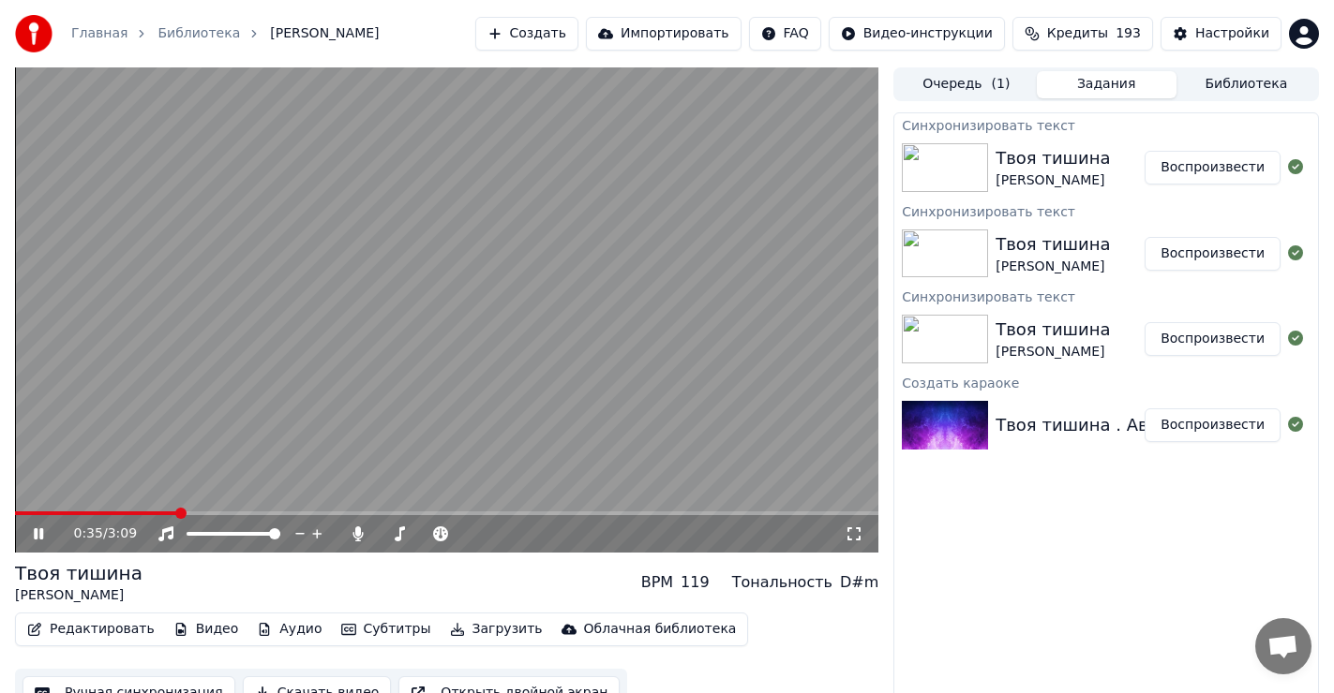
click at [41, 530] on icon at bounding box center [38, 534] width 9 height 11
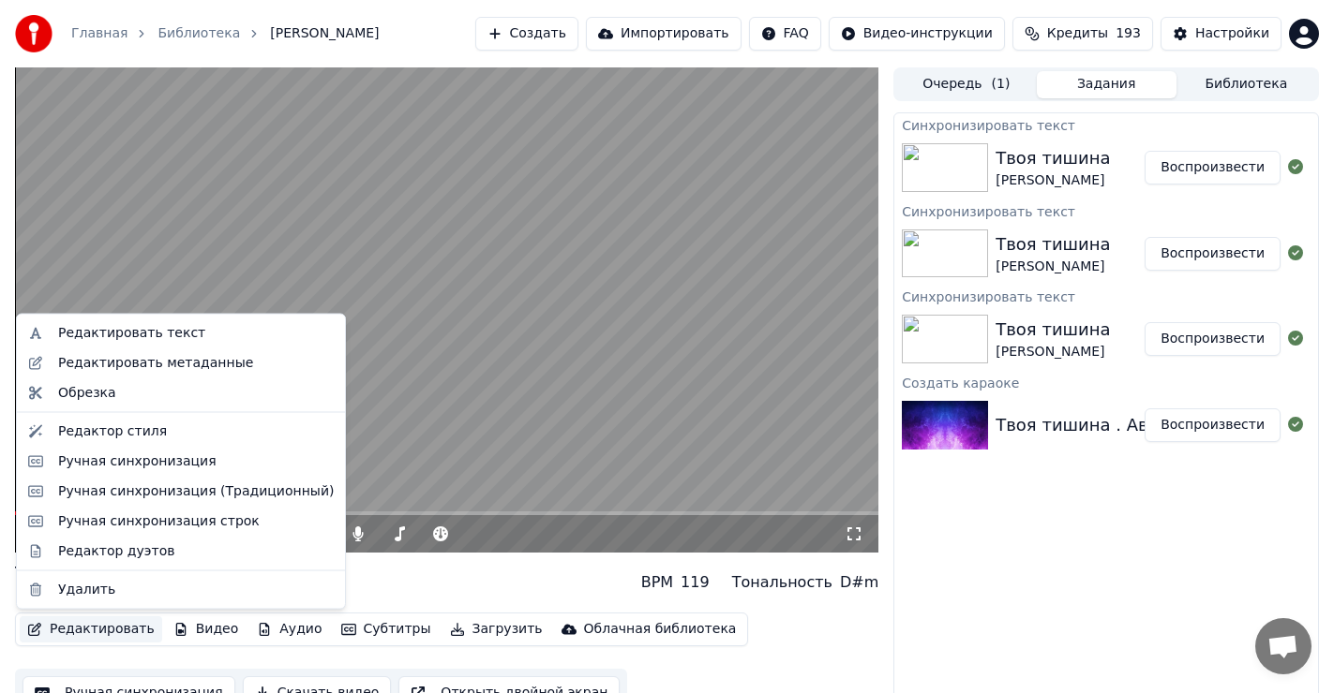
click at [74, 627] on button "Редактировать" at bounding box center [91, 630] width 142 height 26
click at [96, 550] on div "Редактор дуэтов" at bounding box center [116, 551] width 116 height 19
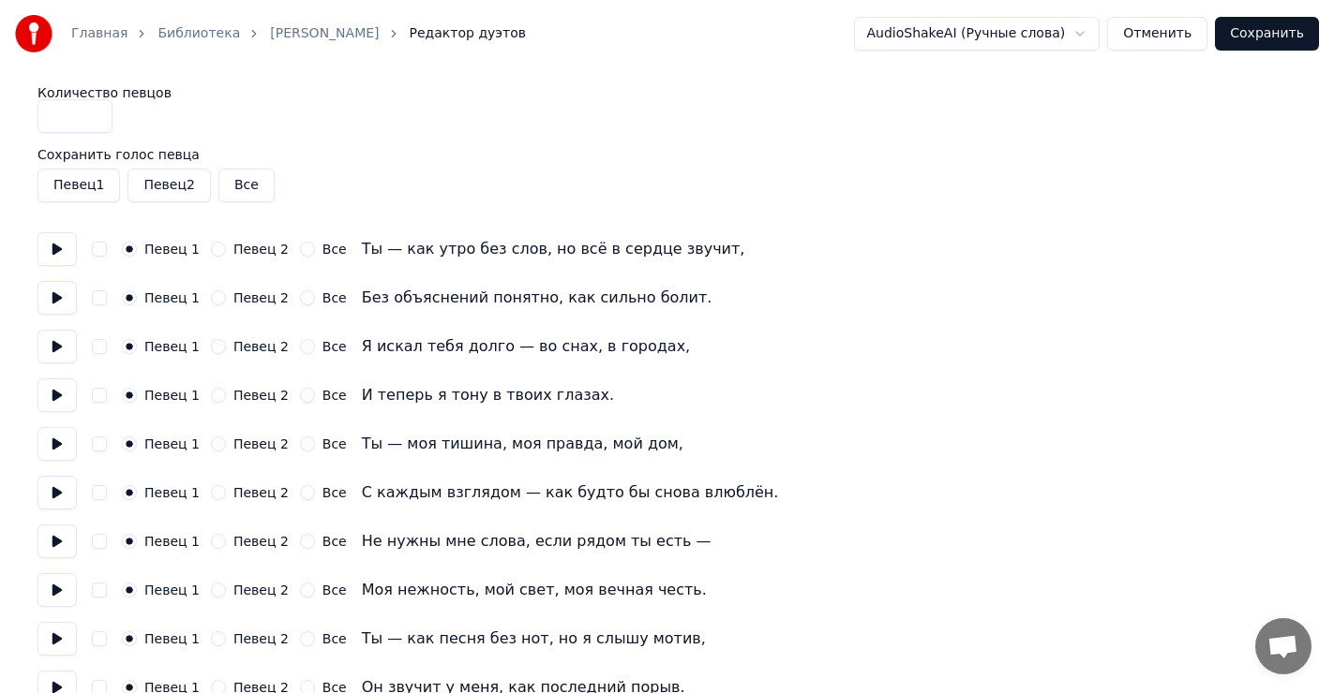
click at [1270, 39] on button "Сохранить" at bounding box center [1267, 34] width 104 height 34
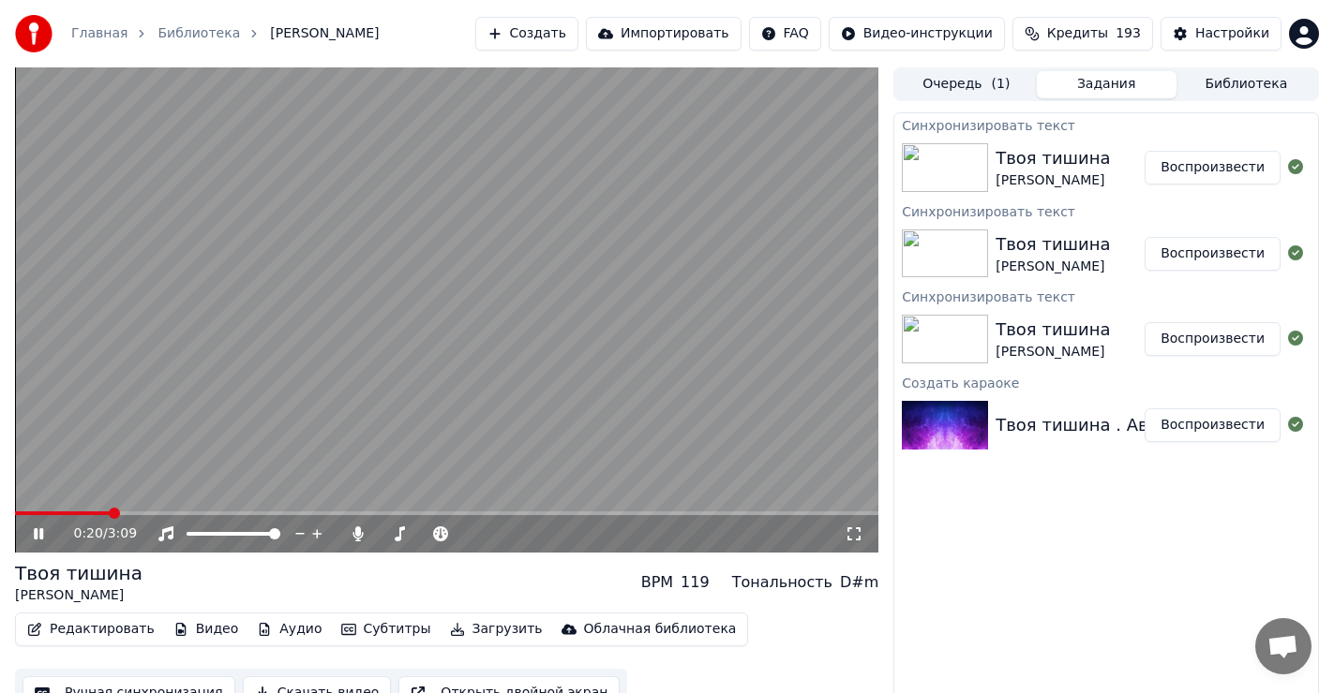
click at [41, 530] on icon at bounding box center [38, 534] width 9 height 11
click at [34, 532] on icon at bounding box center [38, 534] width 11 height 13
click at [33, 532] on icon at bounding box center [52, 534] width 44 height 15
click at [37, 512] on span at bounding box center [42, 513] width 11 height 11
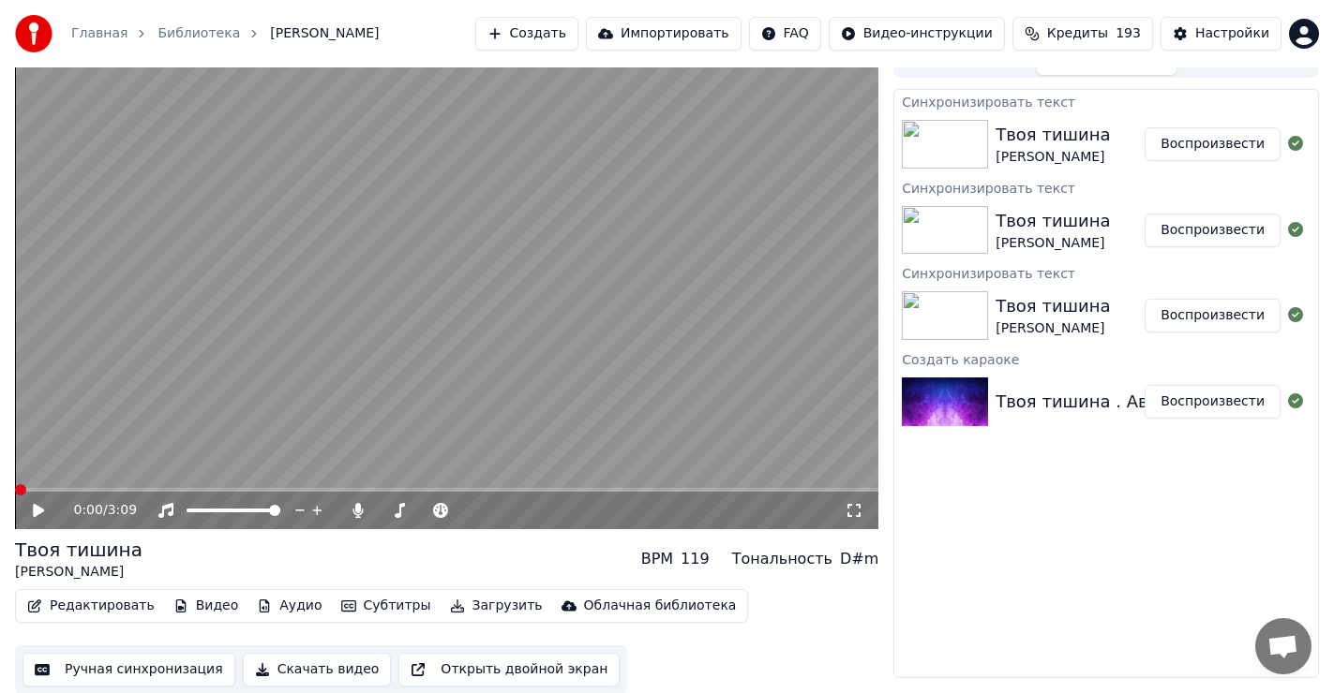
scroll to position [24, 0]
click at [188, 39] on link "Библиотека" at bounding box center [198, 33] width 82 height 19
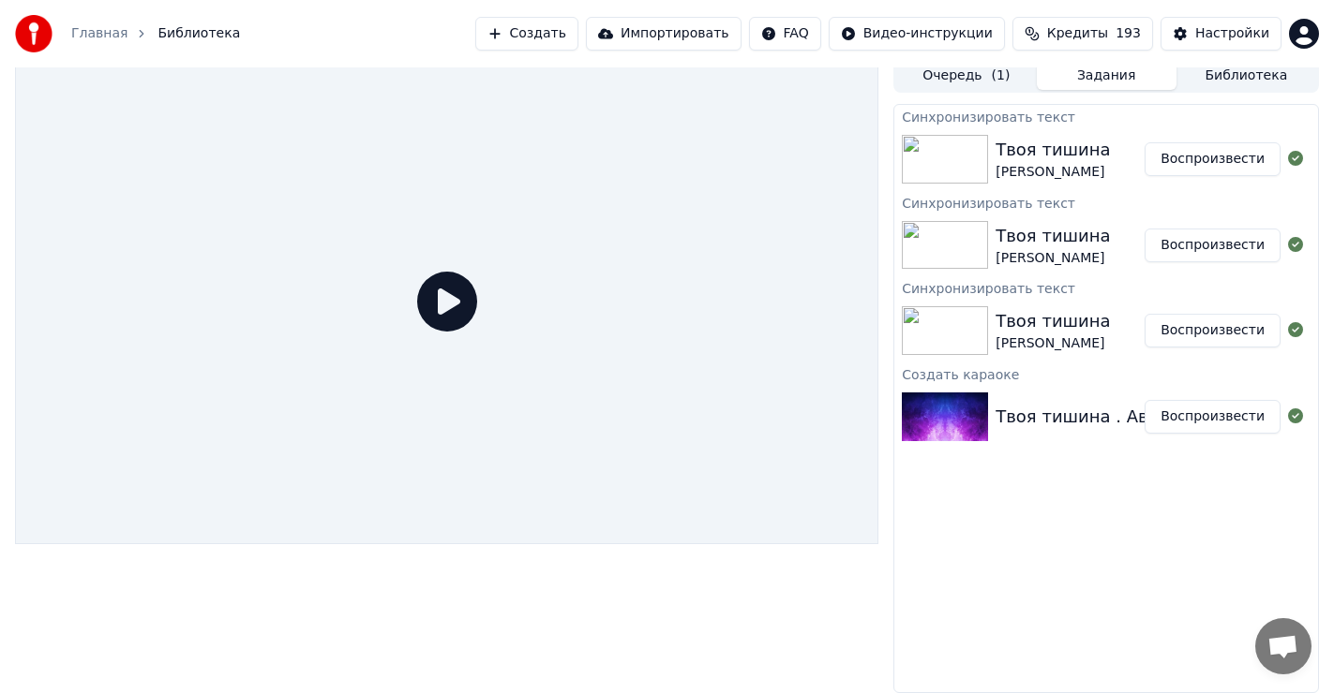
scroll to position [8, 0]
click at [1022, 150] on div "Твоя тишина" at bounding box center [1052, 150] width 114 height 26
click at [1038, 249] on div "[PERSON_NAME]" at bounding box center [1052, 258] width 114 height 19
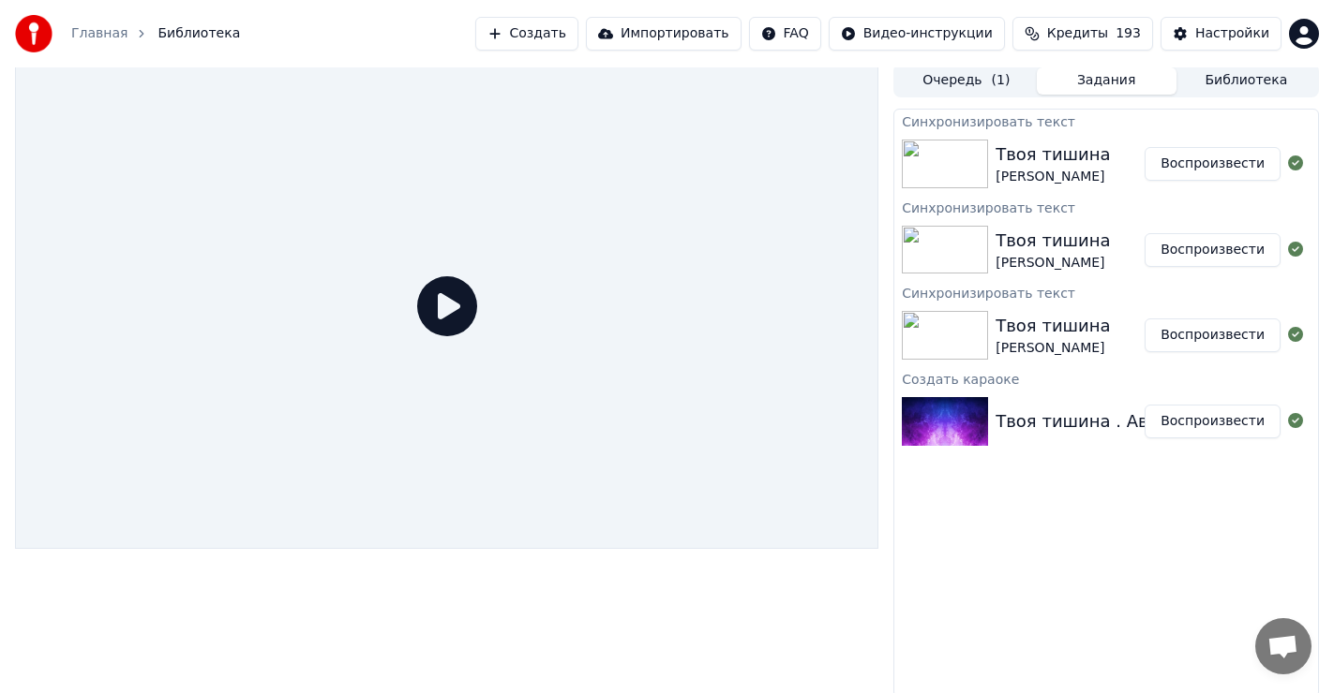
scroll to position [0, 0]
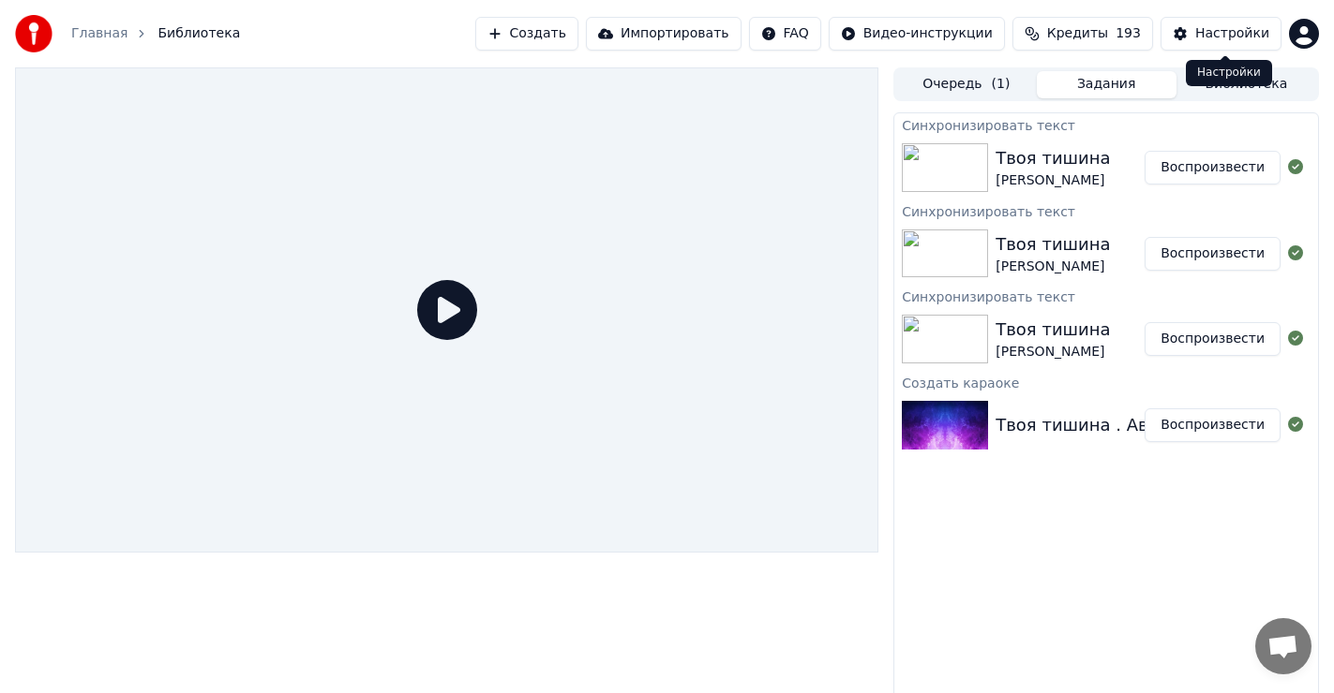
click at [1228, 29] on div "Настройки" at bounding box center [1232, 33] width 74 height 19
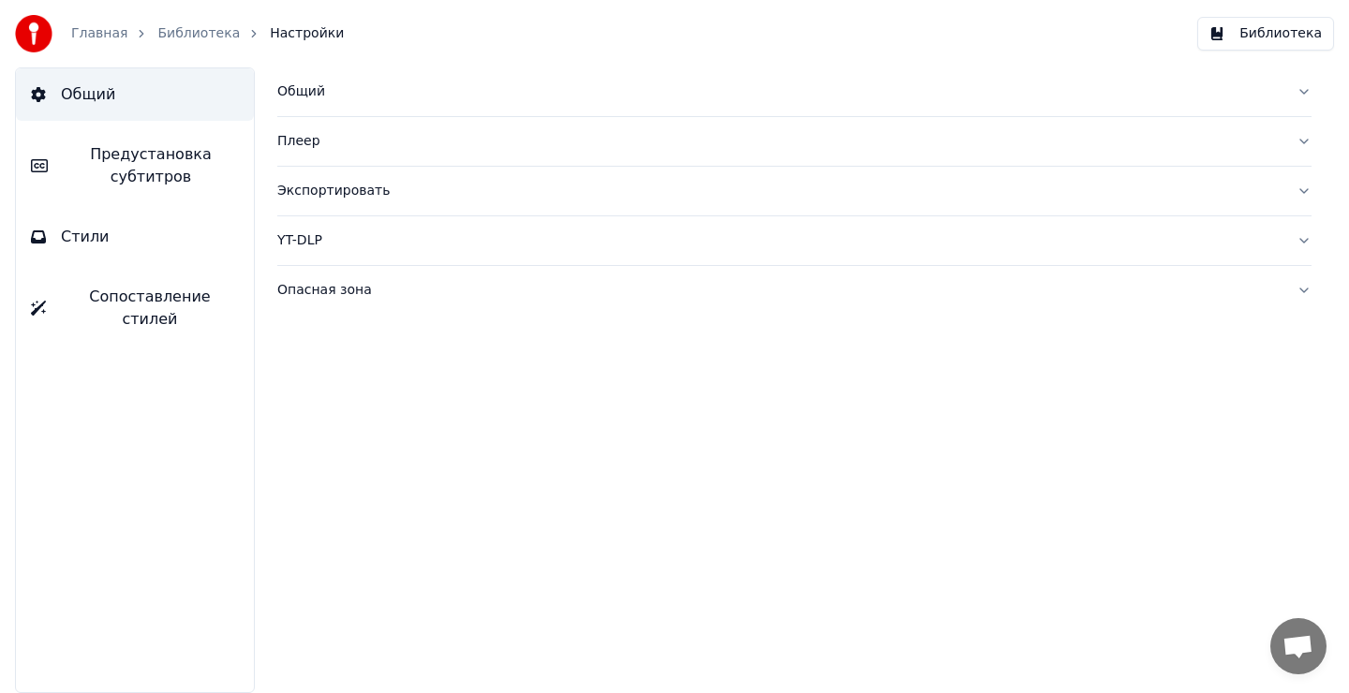
click at [177, 33] on link "Библиотека" at bounding box center [198, 33] width 82 height 19
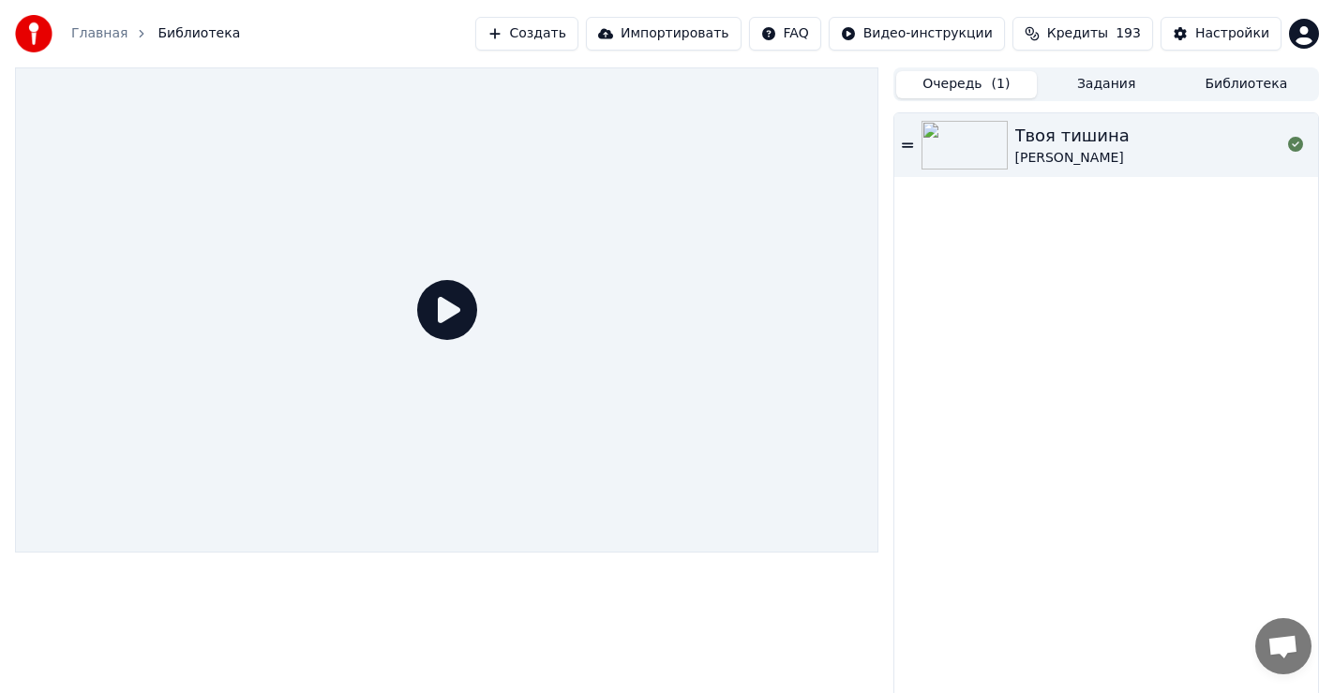
click at [961, 83] on button "Очередь ( 1 )" at bounding box center [966, 84] width 140 height 27
click at [906, 144] on icon at bounding box center [907, 144] width 11 height 5
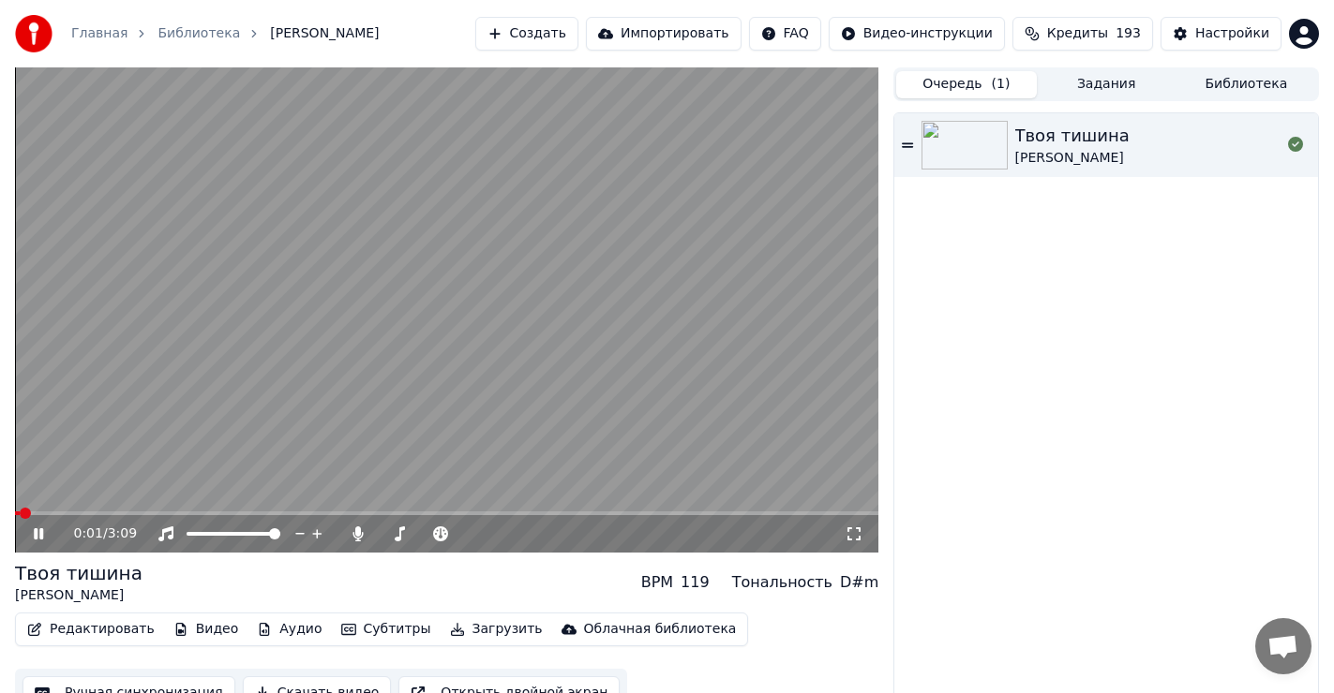
click at [36, 534] on icon at bounding box center [38, 534] width 9 height 11
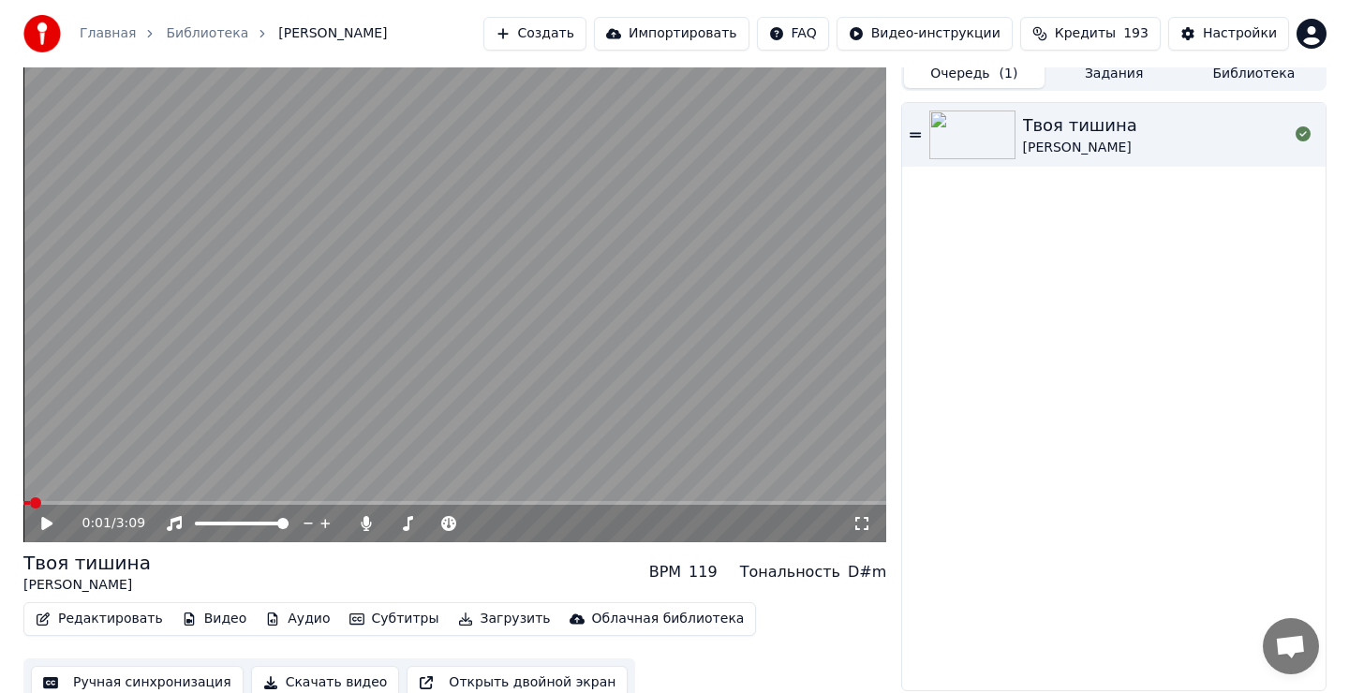
scroll to position [24, 0]
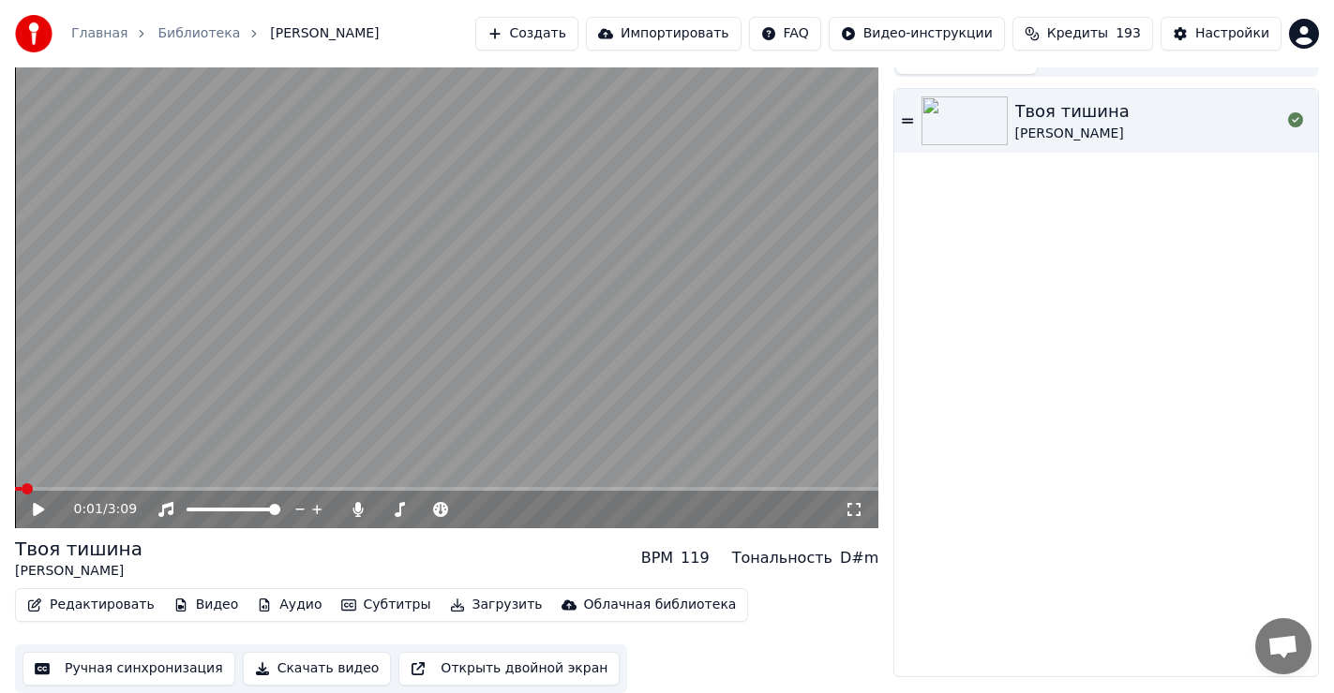
click at [469, 607] on button "Загрузить" at bounding box center [496, 605] width 108 height 26
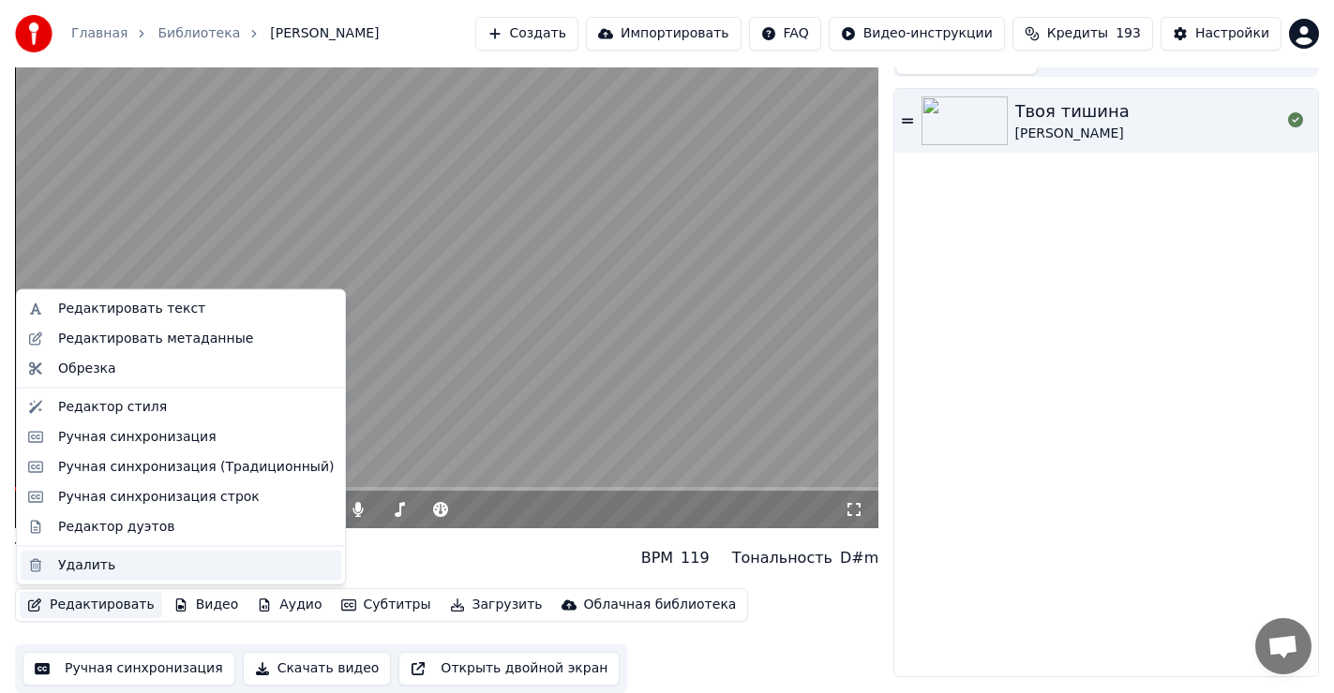
click at [70, 567] on div "Удалить" at bounding box center [86, 565] width 57 height 19
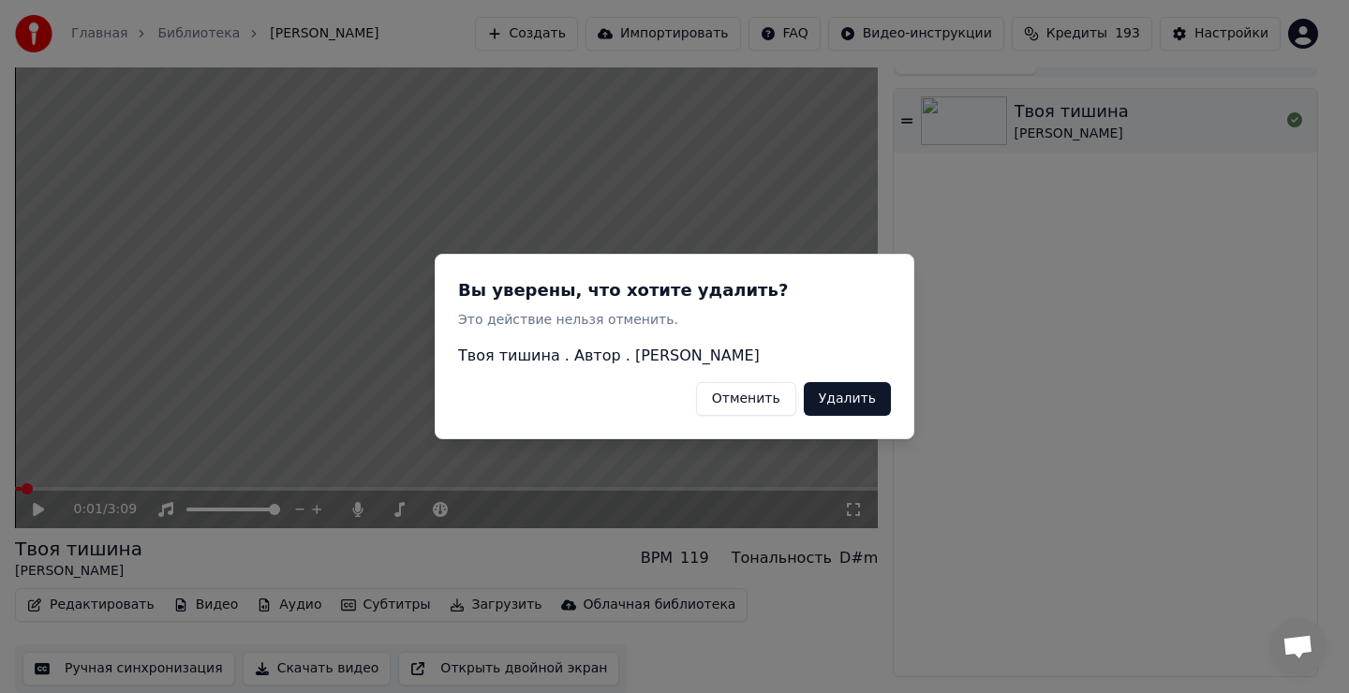
click at [849, 403] on button "Удалить" at bounding box center [847, 399] width 87 height 34
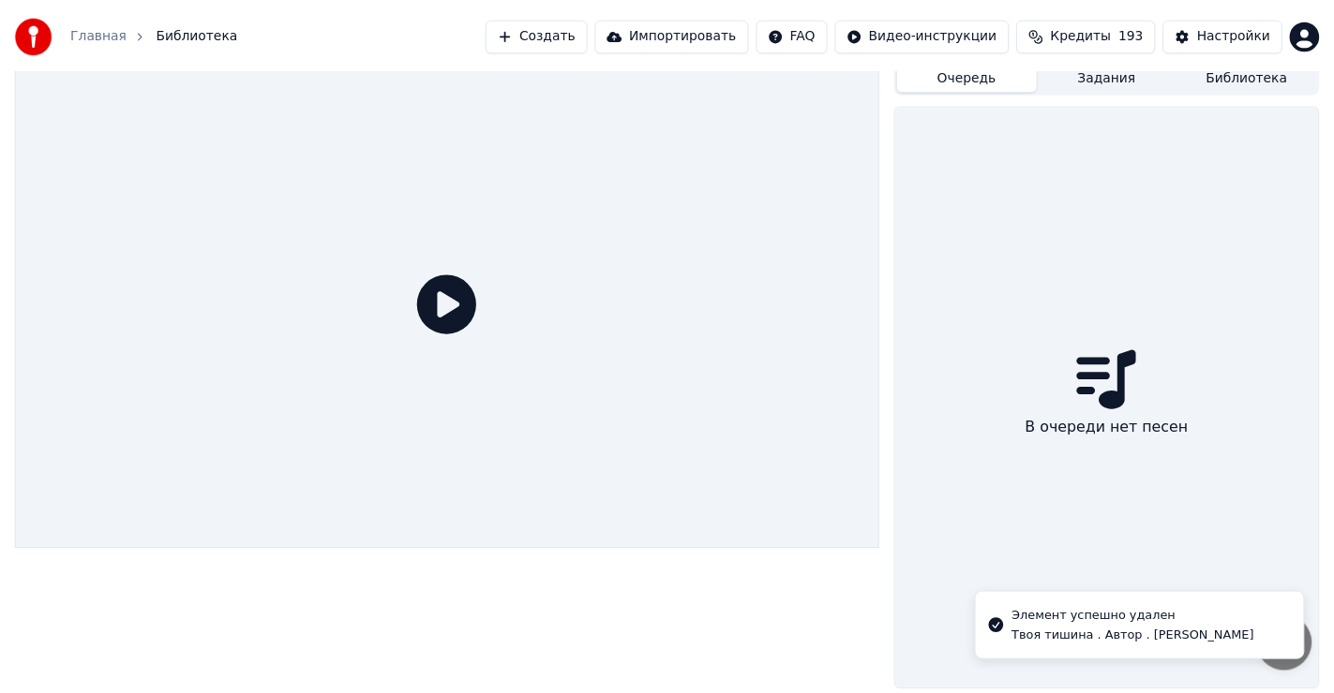
scroll to position [8, 0]
